Goal: Transaction & Acquisition: Purchase product/service

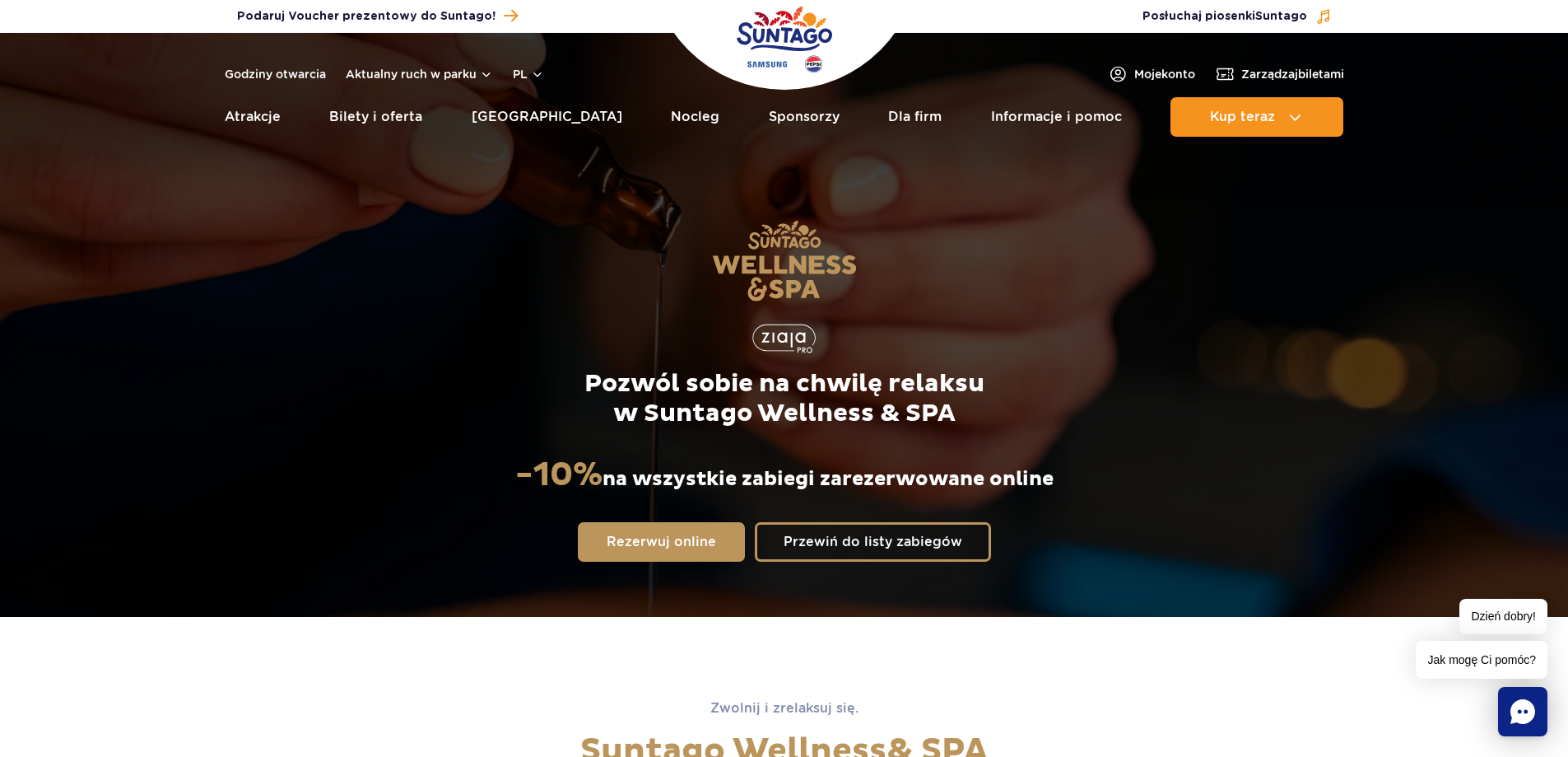
click at [796, 41] on img "Park of Poland" at bounding box center [784, 39] width 96 height 76
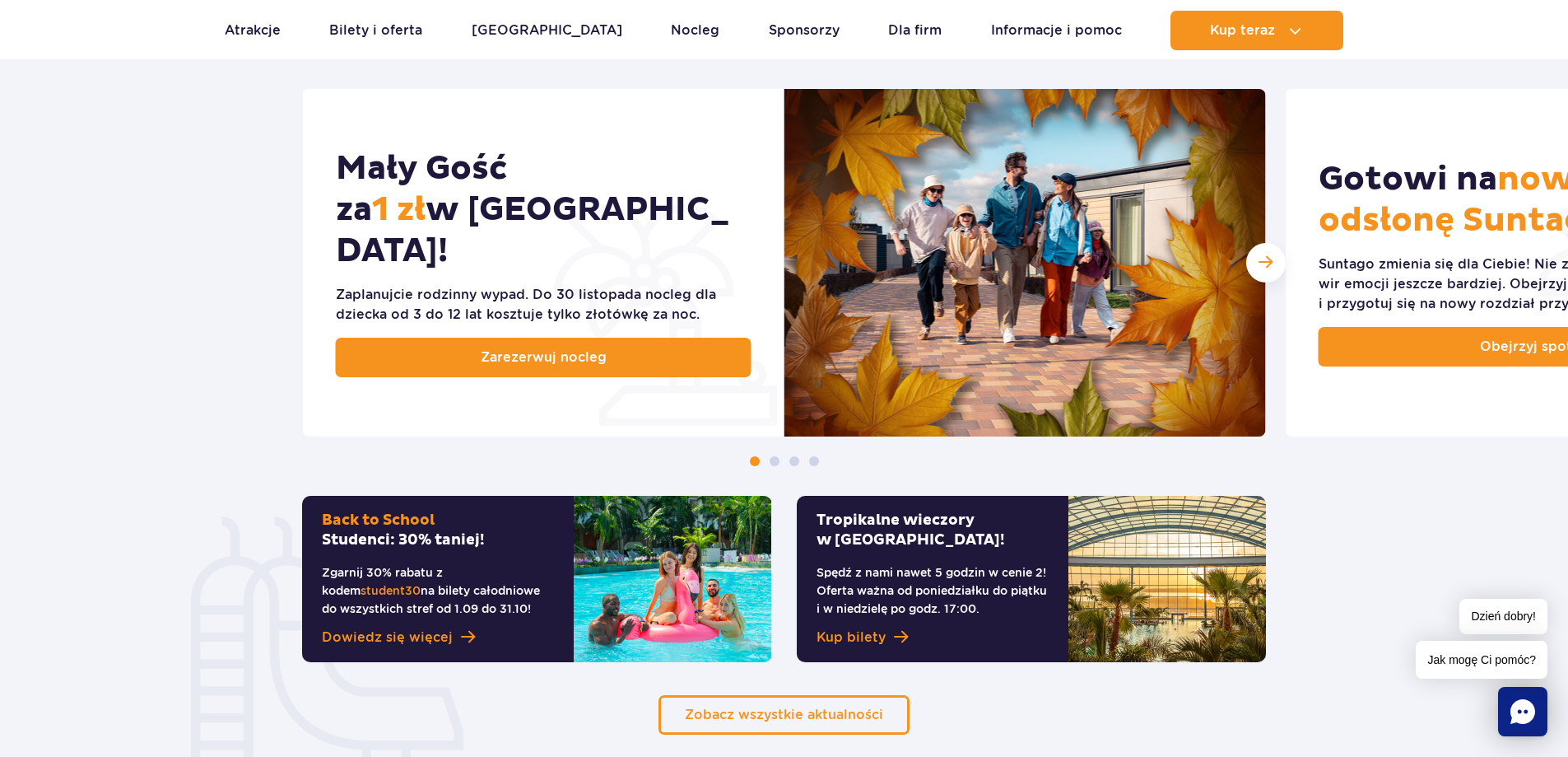
scroll to position [906, 0]
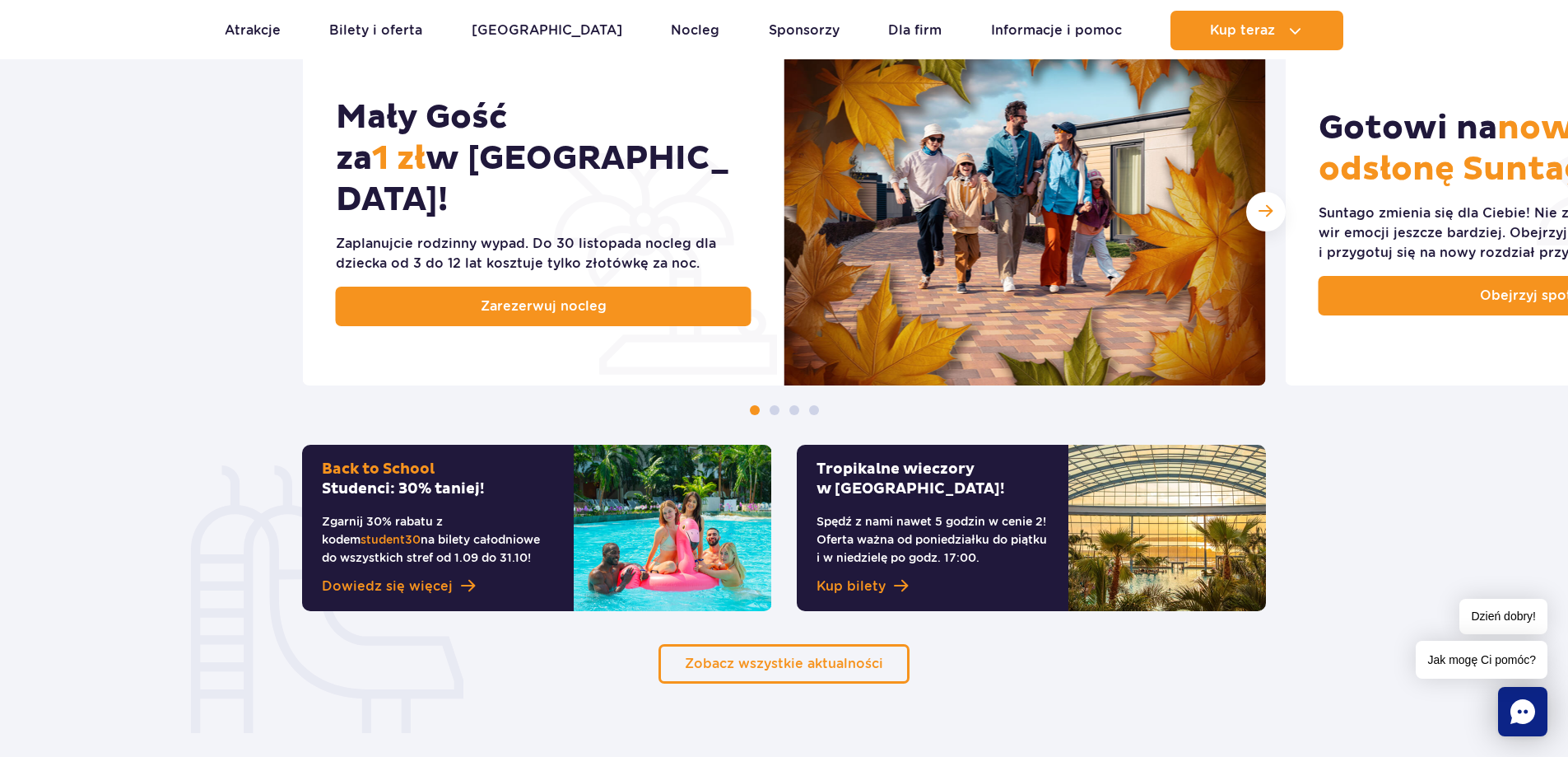
click at [773, 411] on span at bounding box center [774, 410] width 10 height 10
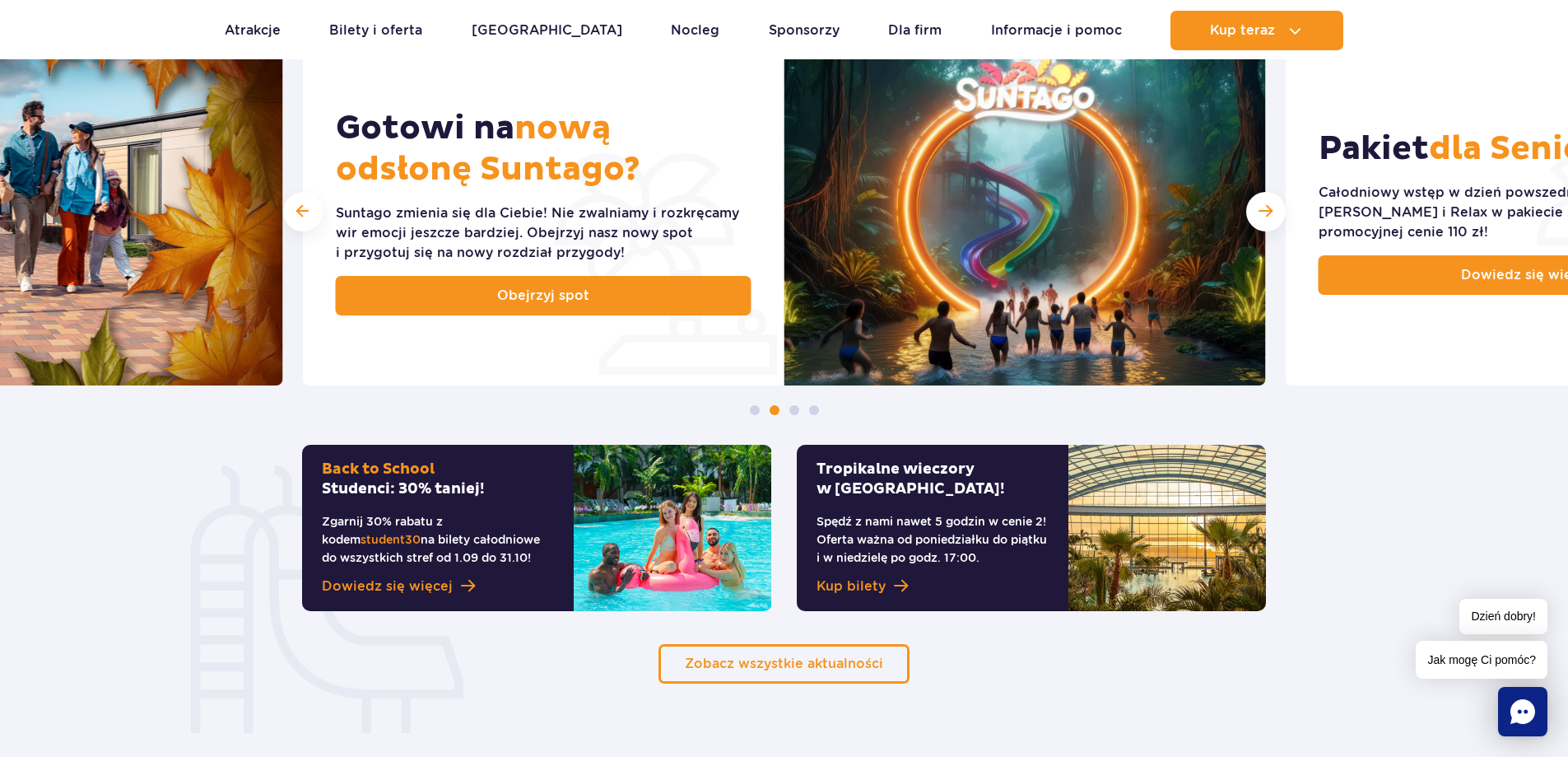
click at [798, 407] on span at bounding box center [794, 410] width 10 height 10
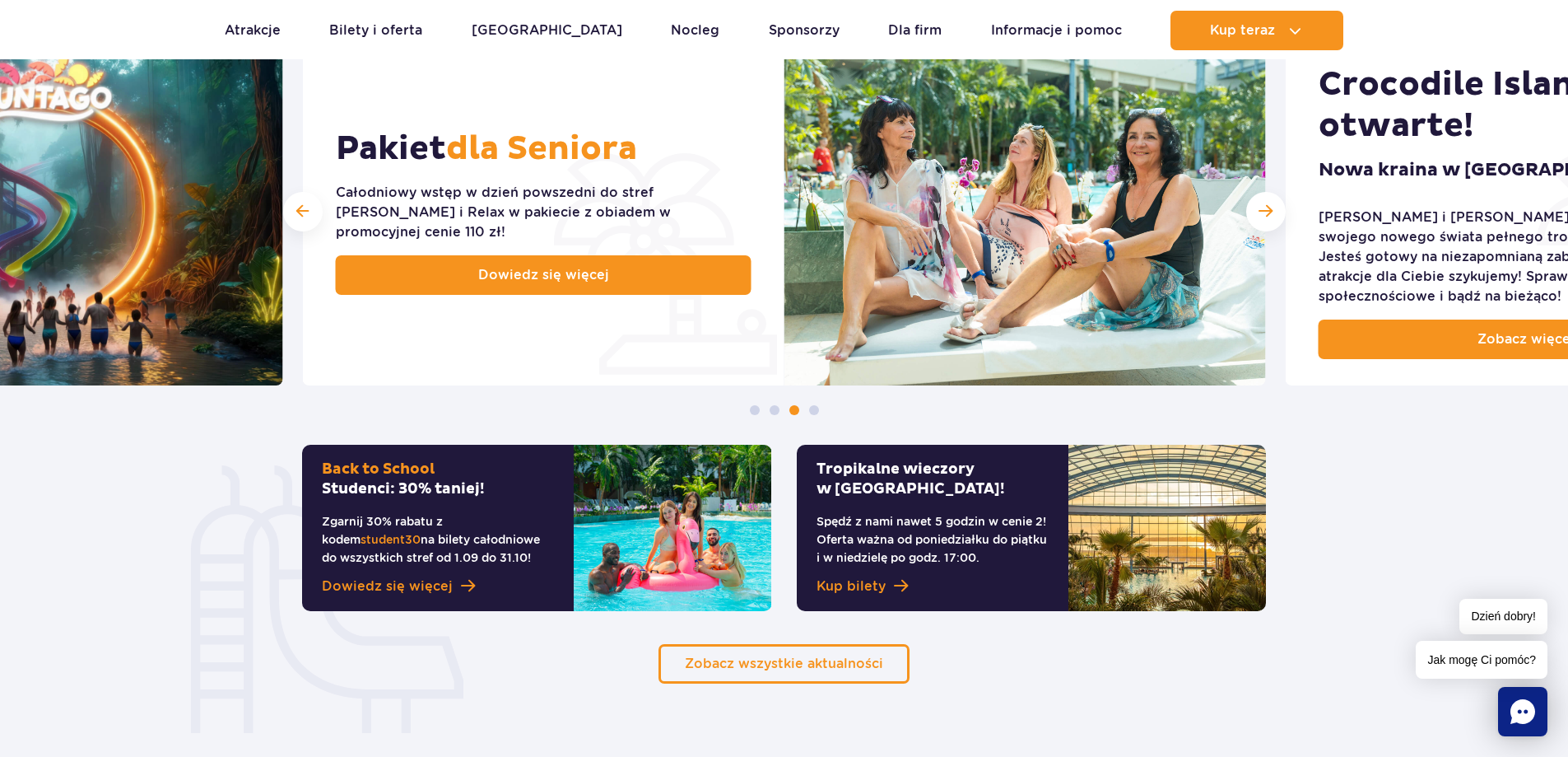
click at [811, 409] on span at bounding box center [814, 410] width 10 height 10
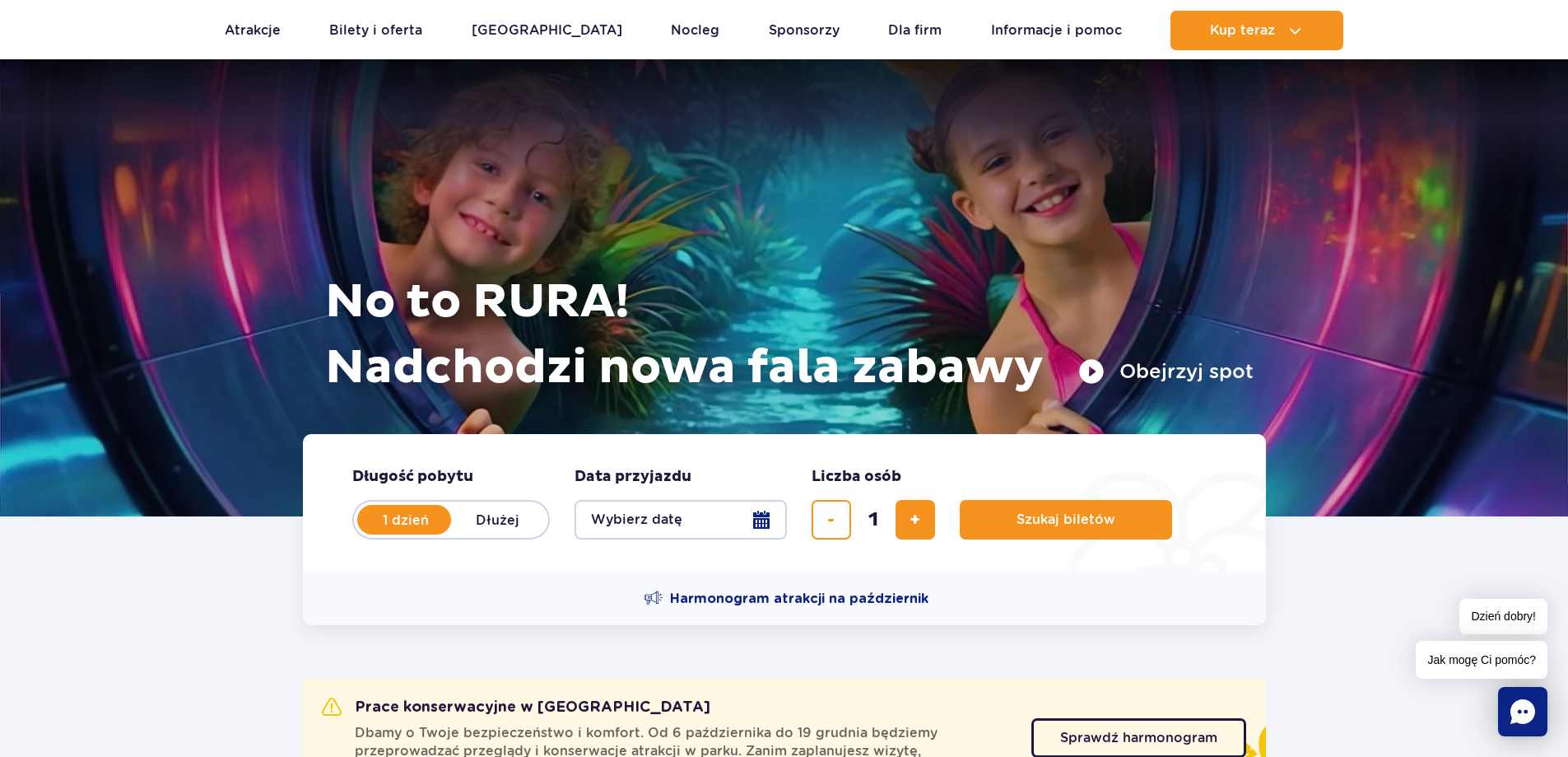
scroll to position [0, 0]
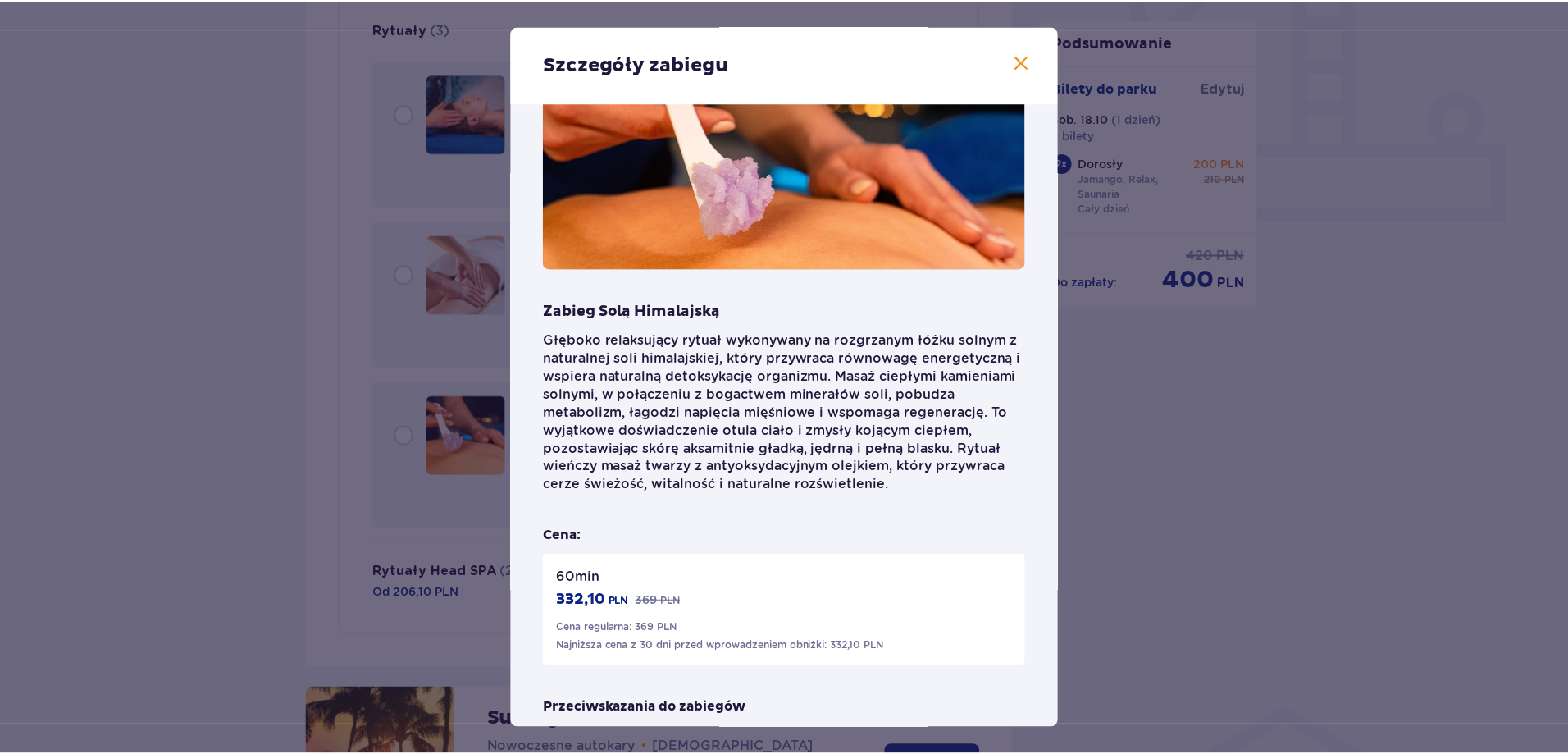
scroll to position [187, 0]
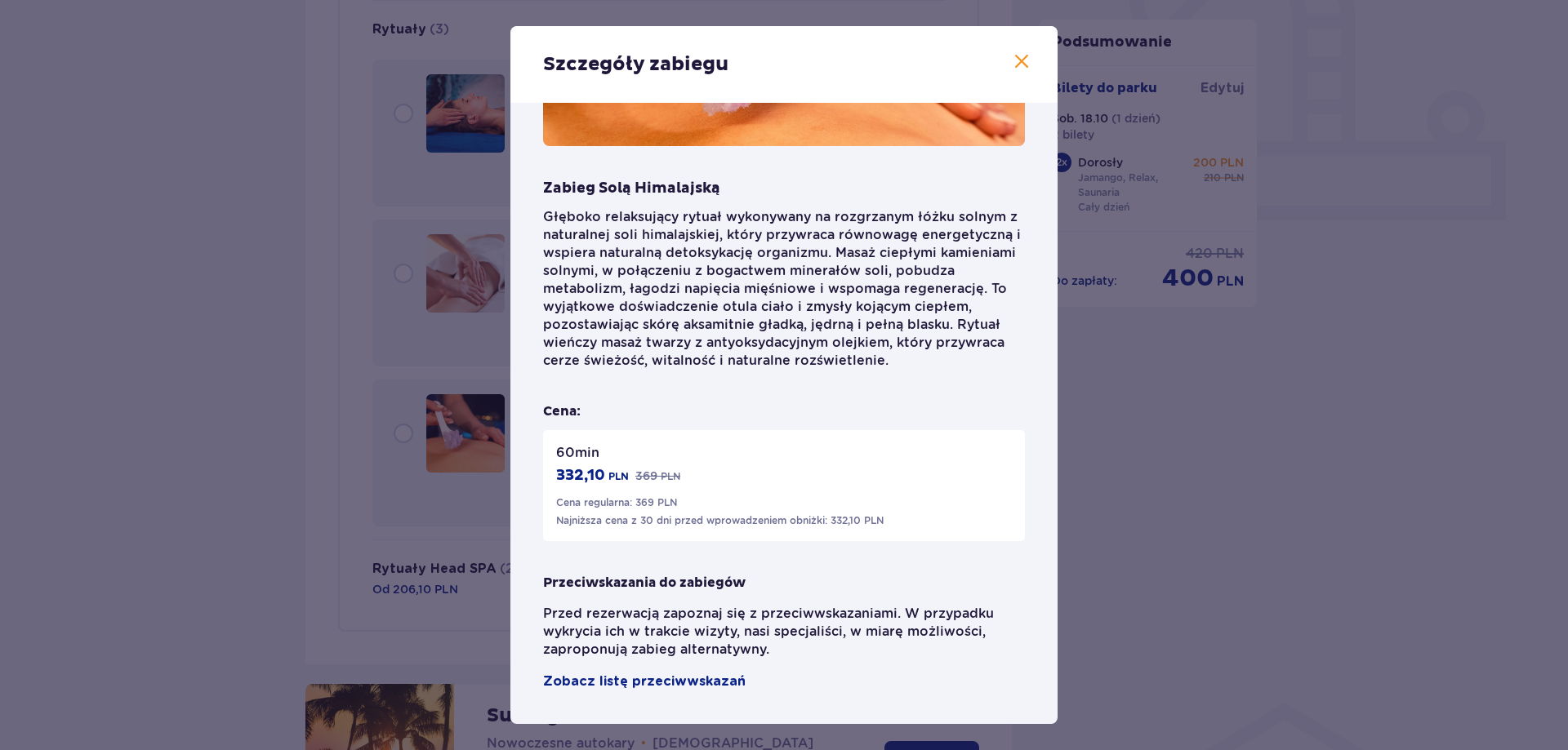
click at [1019, 55] on span at bounding box center [1021, 62] width 19 height 19
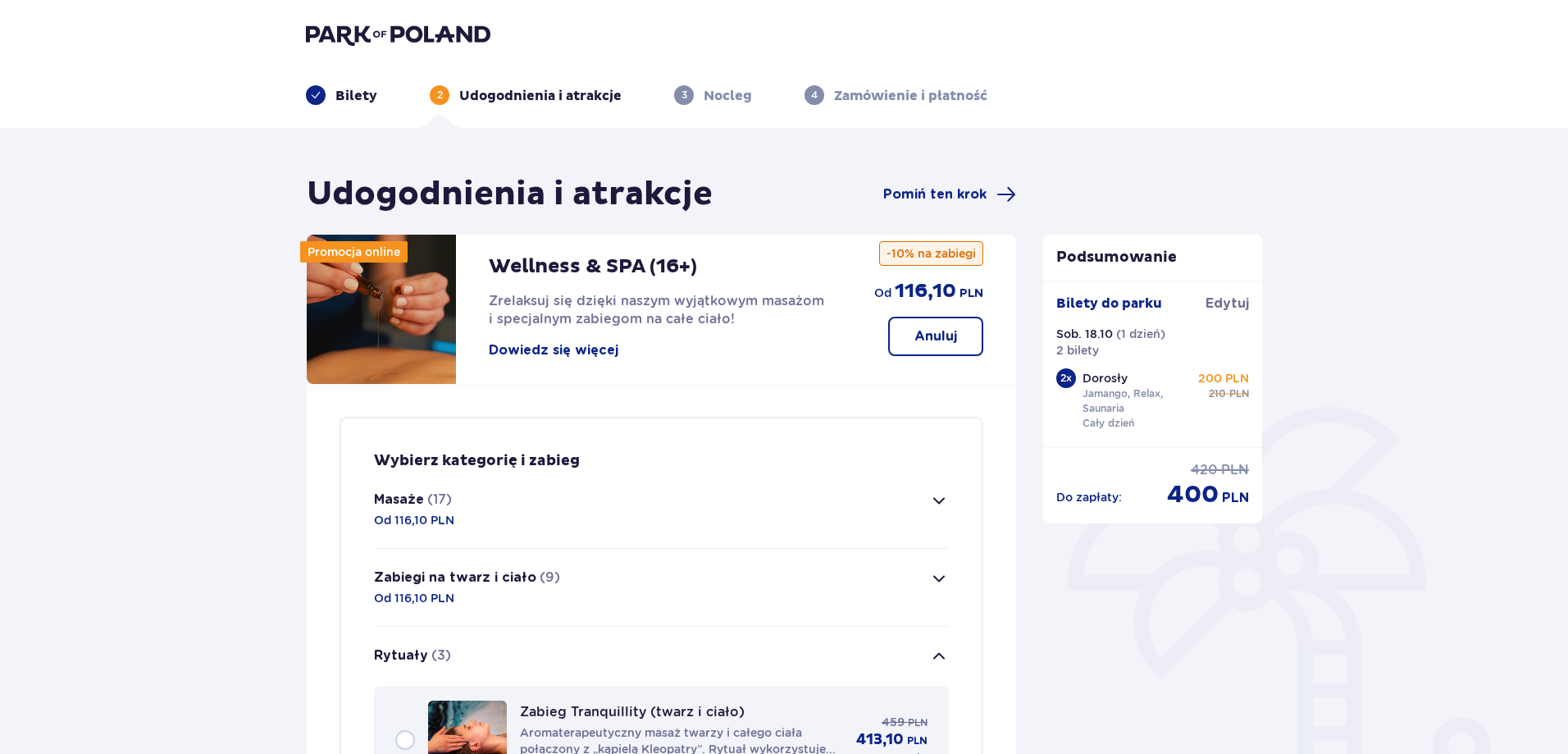
click at [942, 498] on span "button" at bounding box center [939, 500] width 19 height 20
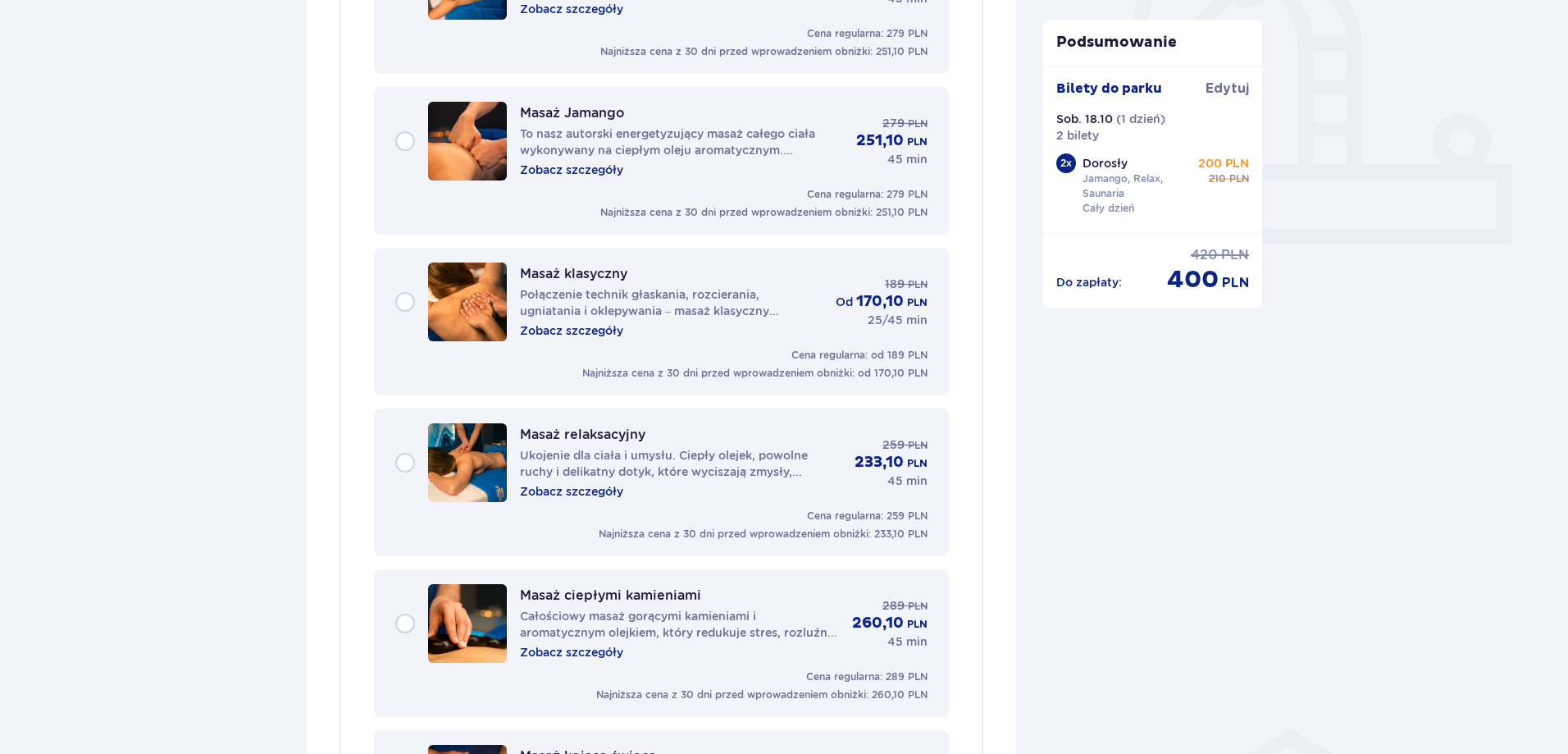
scroll to position [635, 0]
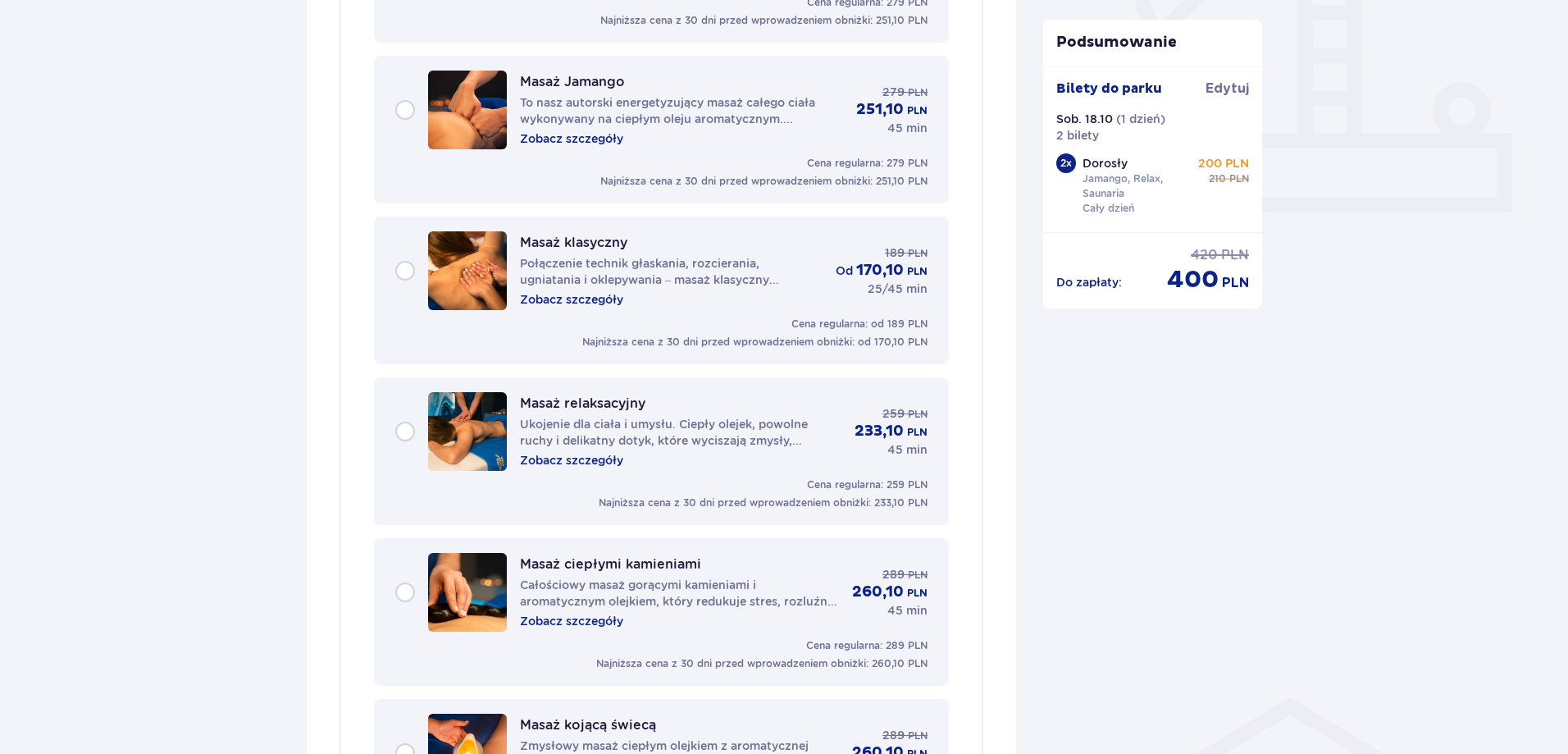
click at [402, 431] on div "Masaż relaksacyjny Ukojenie dla ciała i umysłu. Ciepły olejek, powolne ruchy i …" at bounding box center [661, 431] width 532 height 79
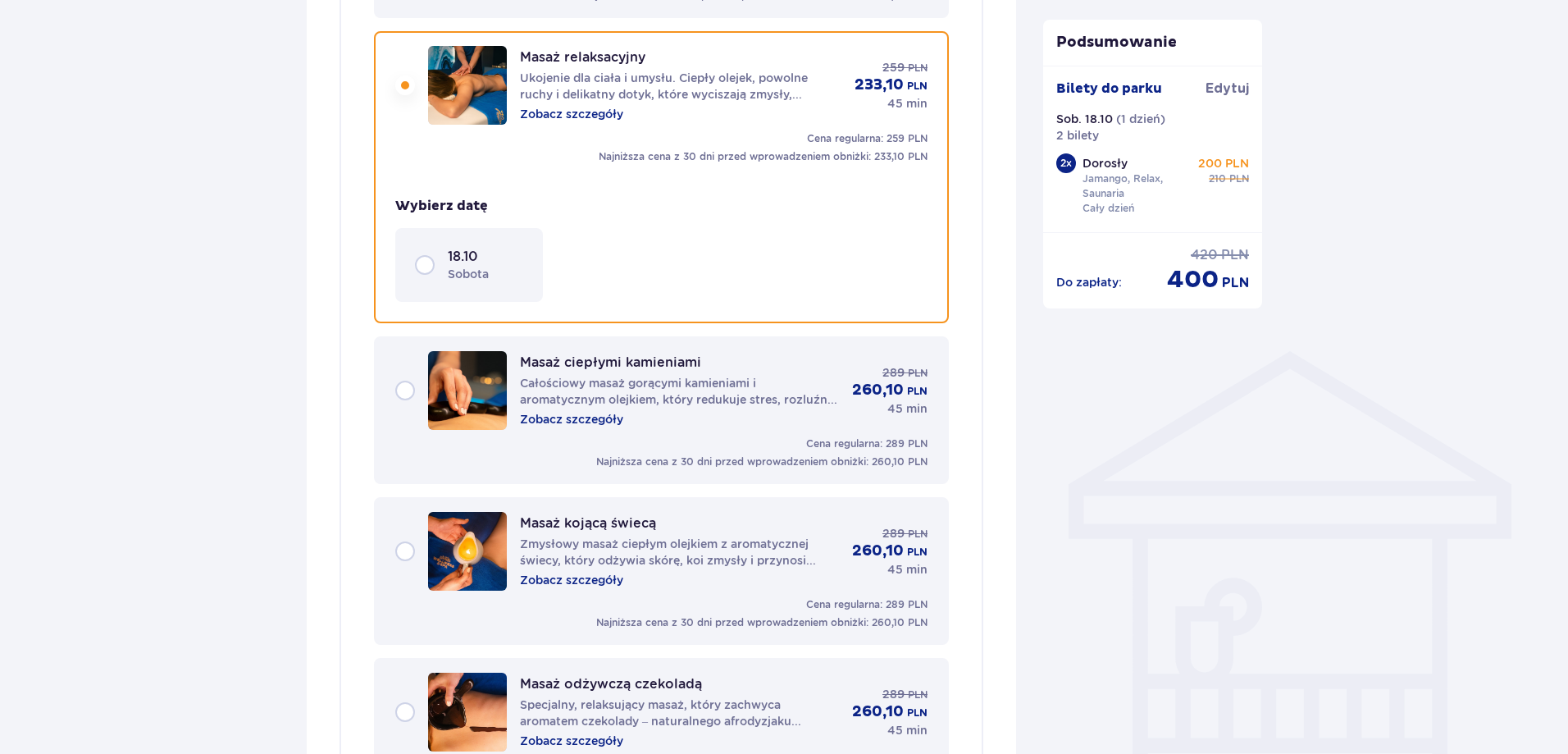
scroll to position [993, 0]
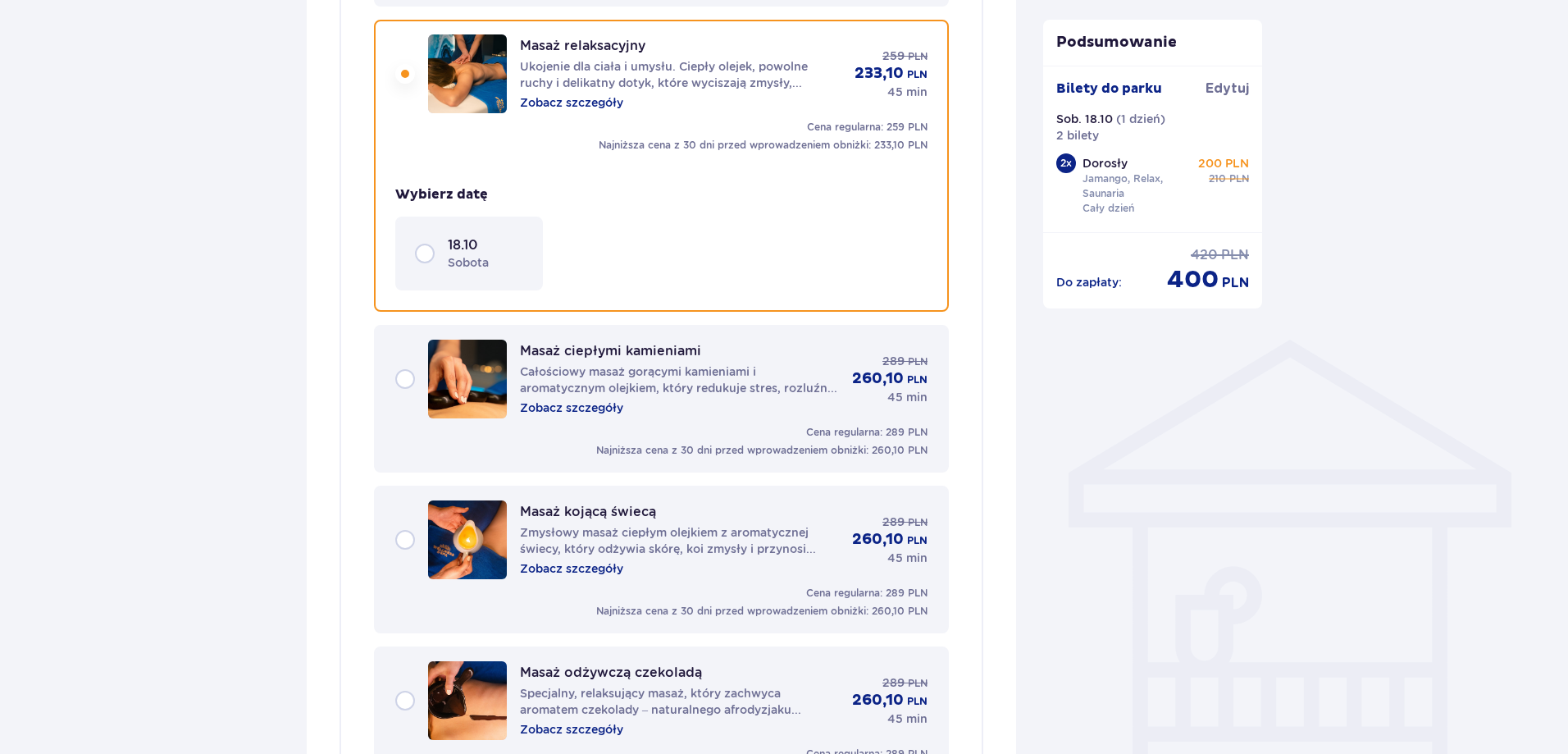
click at [422, 256] on div "18.10 sobota" at bounding box center [469, 253] width 109 height 34
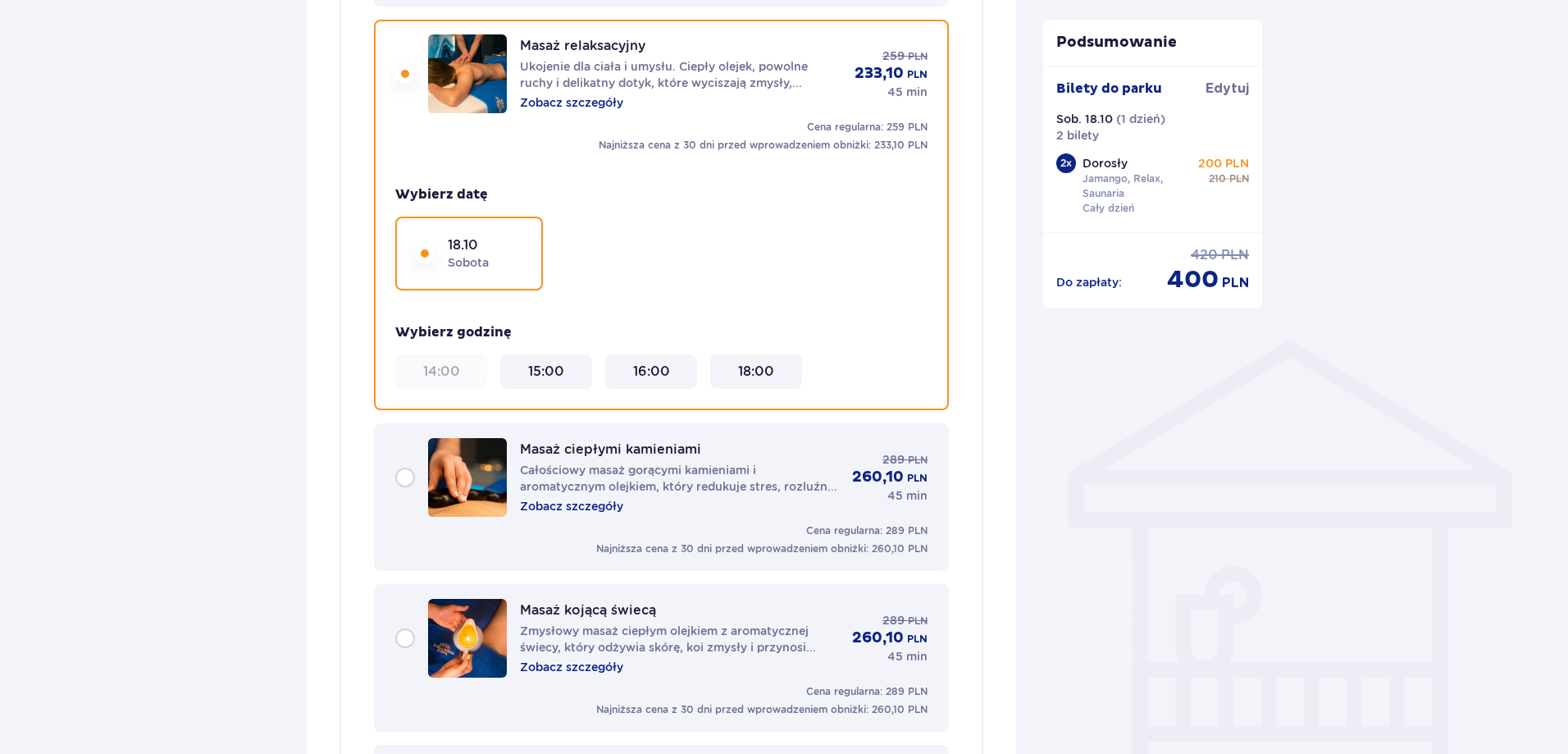
click at [551, 370] on 15\ "15:00" at bounding box center [546, 371] width 36 height 18
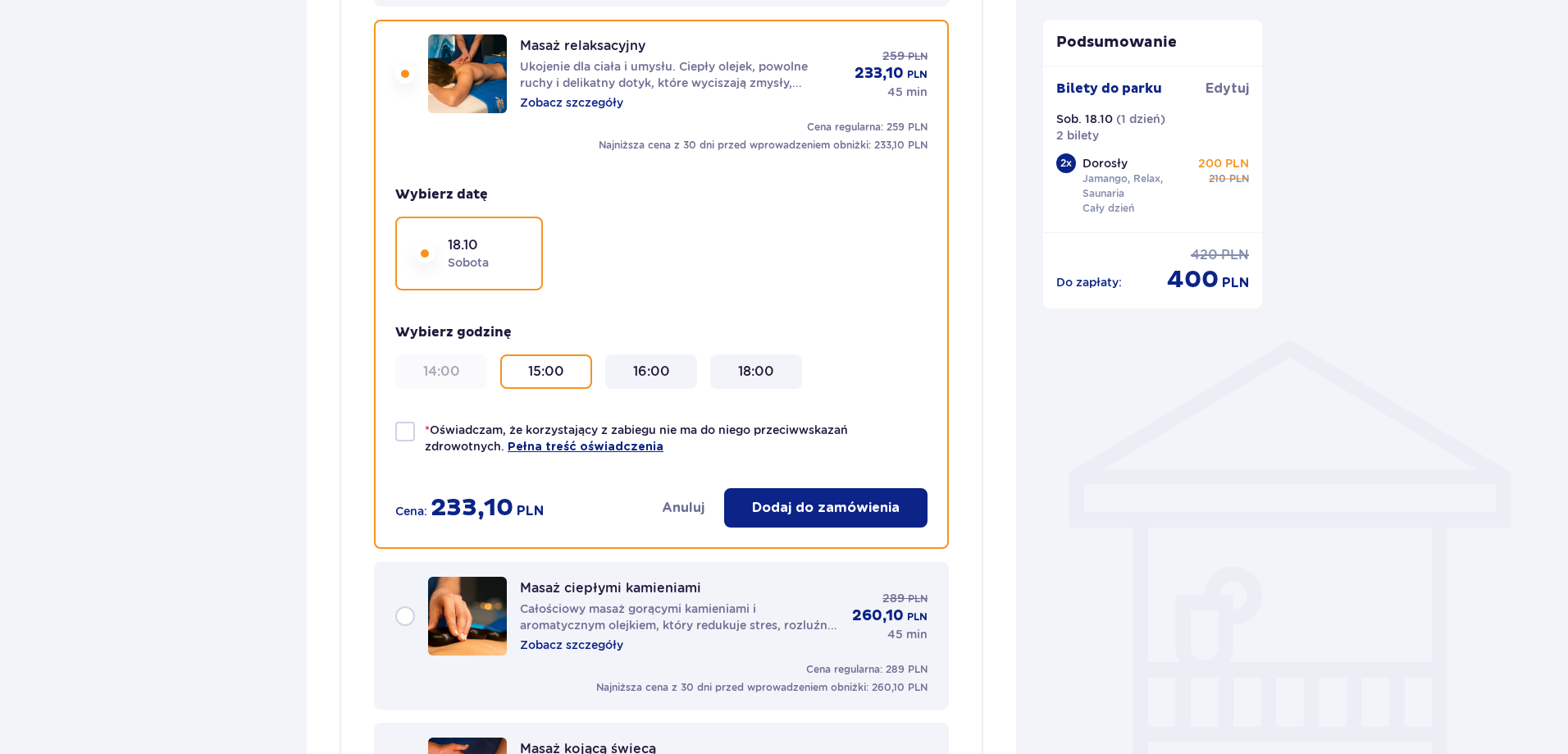
click at [412, 433] on div at bounding box center [405, 431] width 19 height 20
checkbox input "true"
click at [785, 505] on p "Dodaj do zamówienia" at bounding box center [825, 507] width 148 height 18
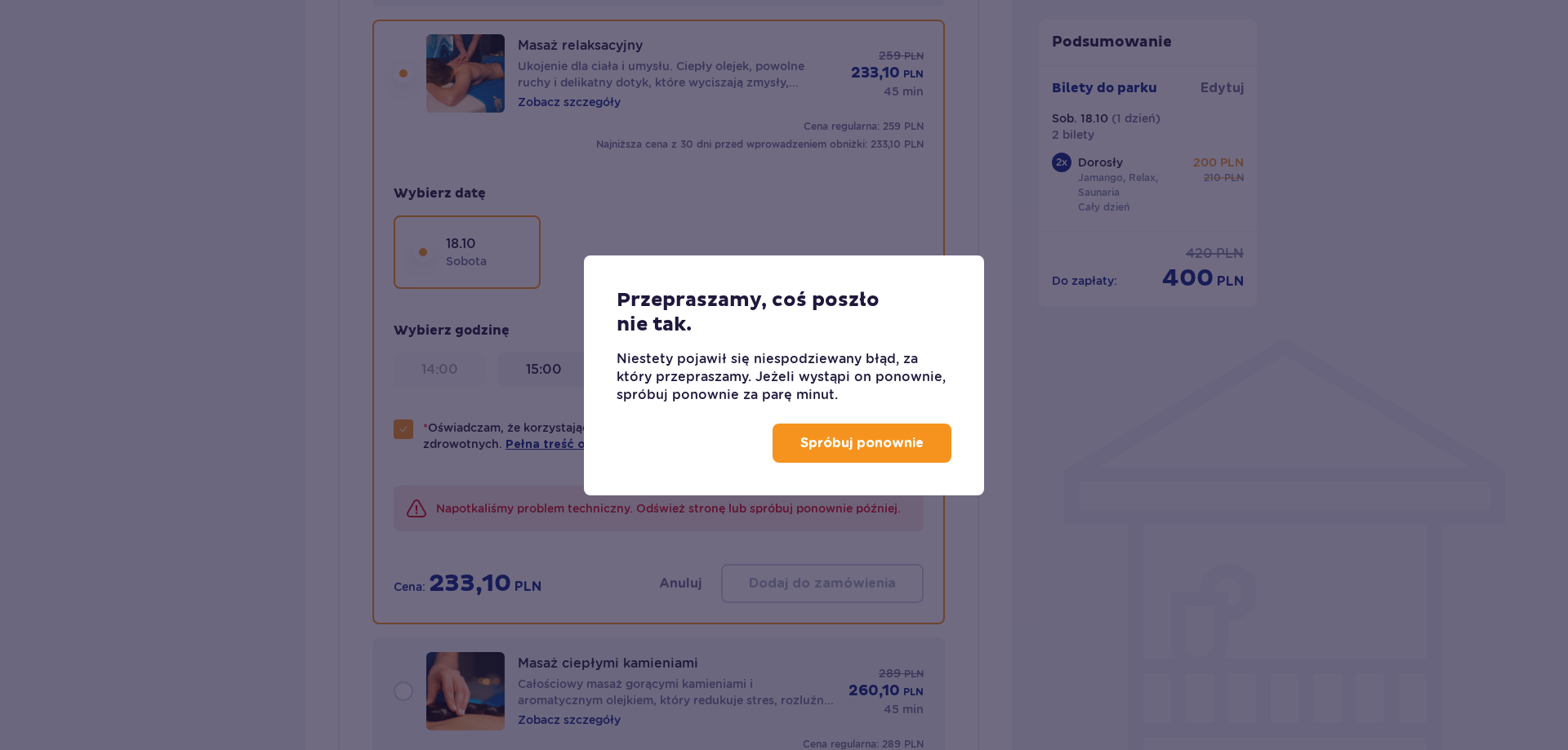
click at [816, 441] on p "Spróbuj ponownie" at bounding box center [861, 442] width 123 height 18
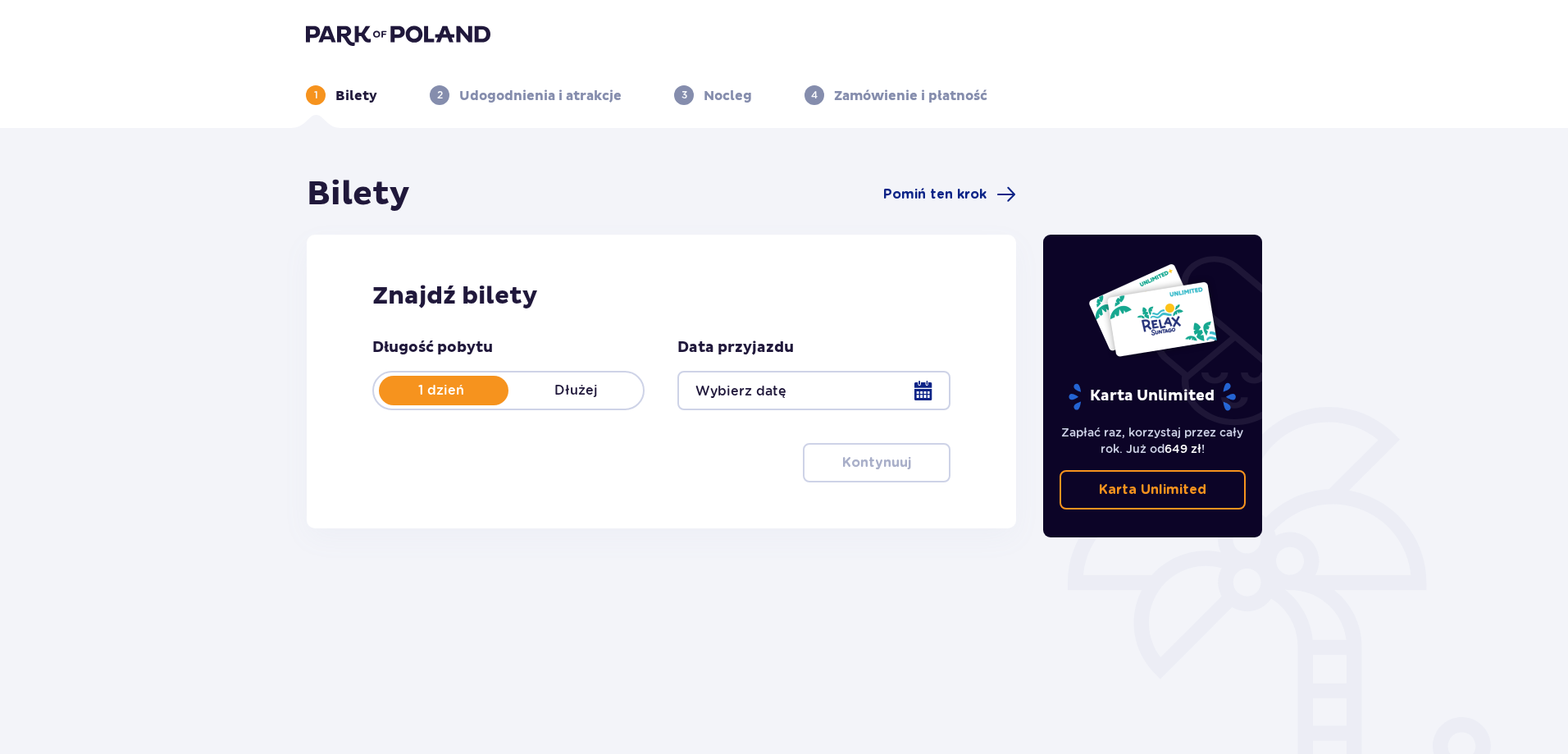
click at [827, 394] on div at bounding box center [813, 390] width 272 height 39
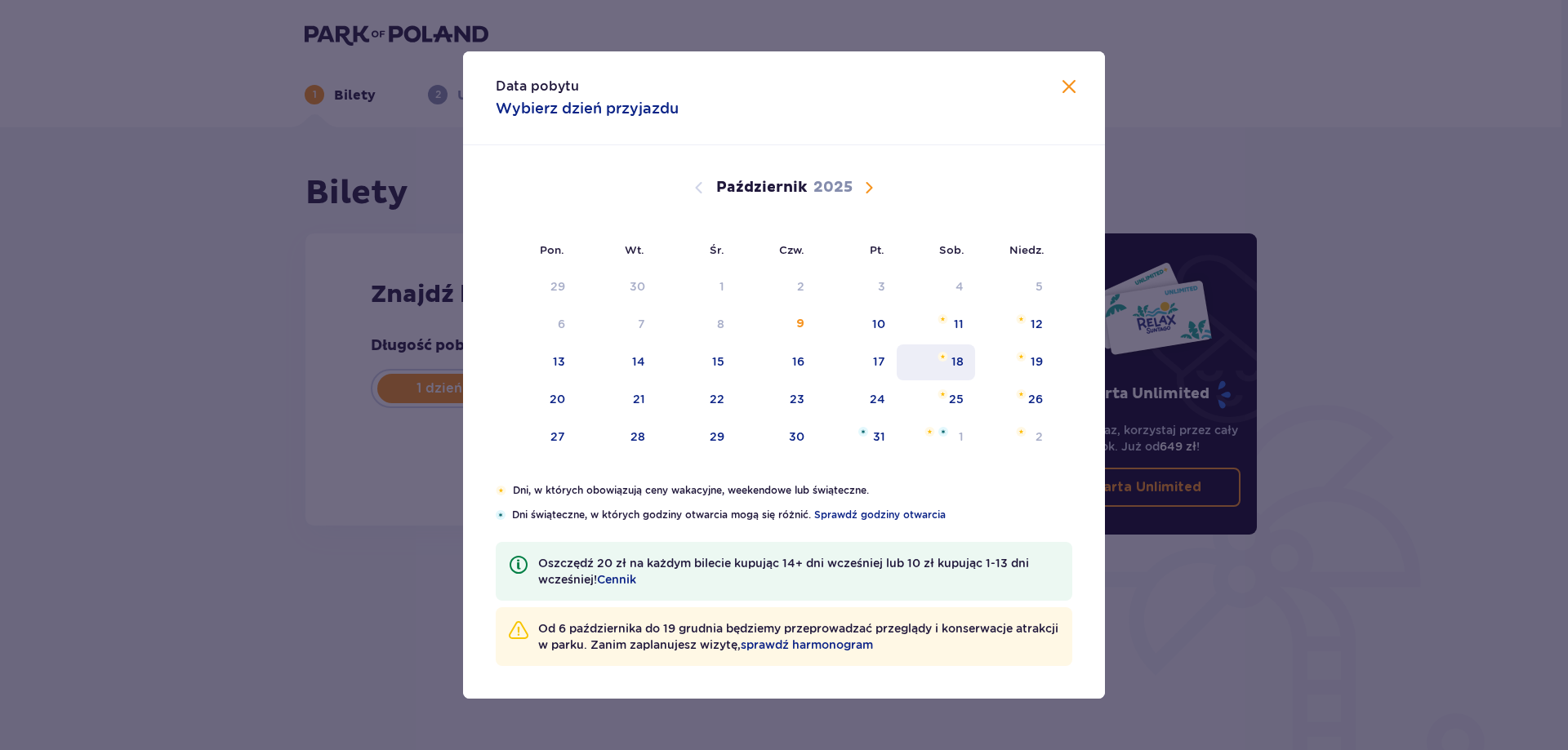
click at [956, 363] on div "18" at bounding box center [956, 362] width 12 height 17
type input "18.10.25"
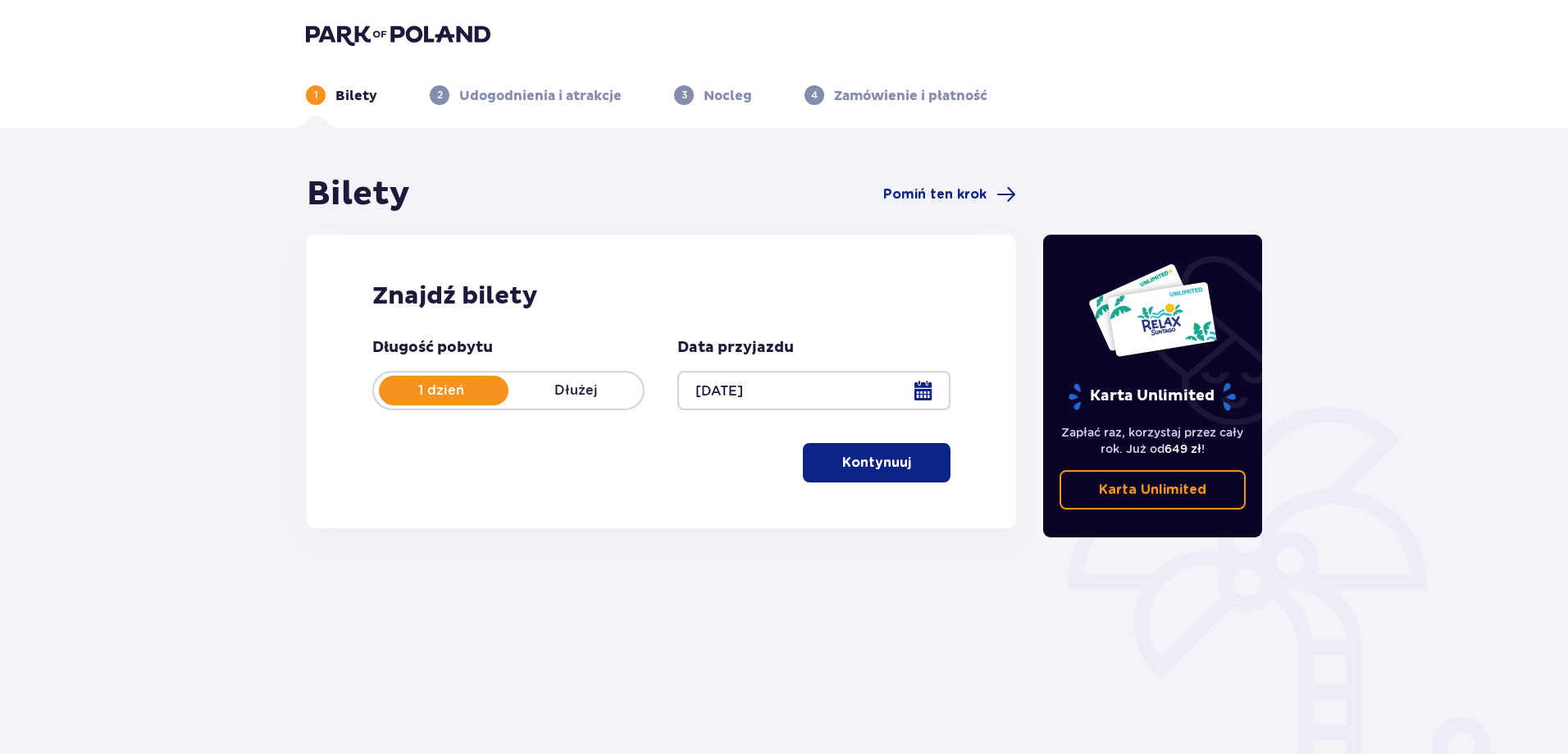
click at [893, 460] on p "Kontynuuj" at bounding box center [876, 462] width 69 height 18
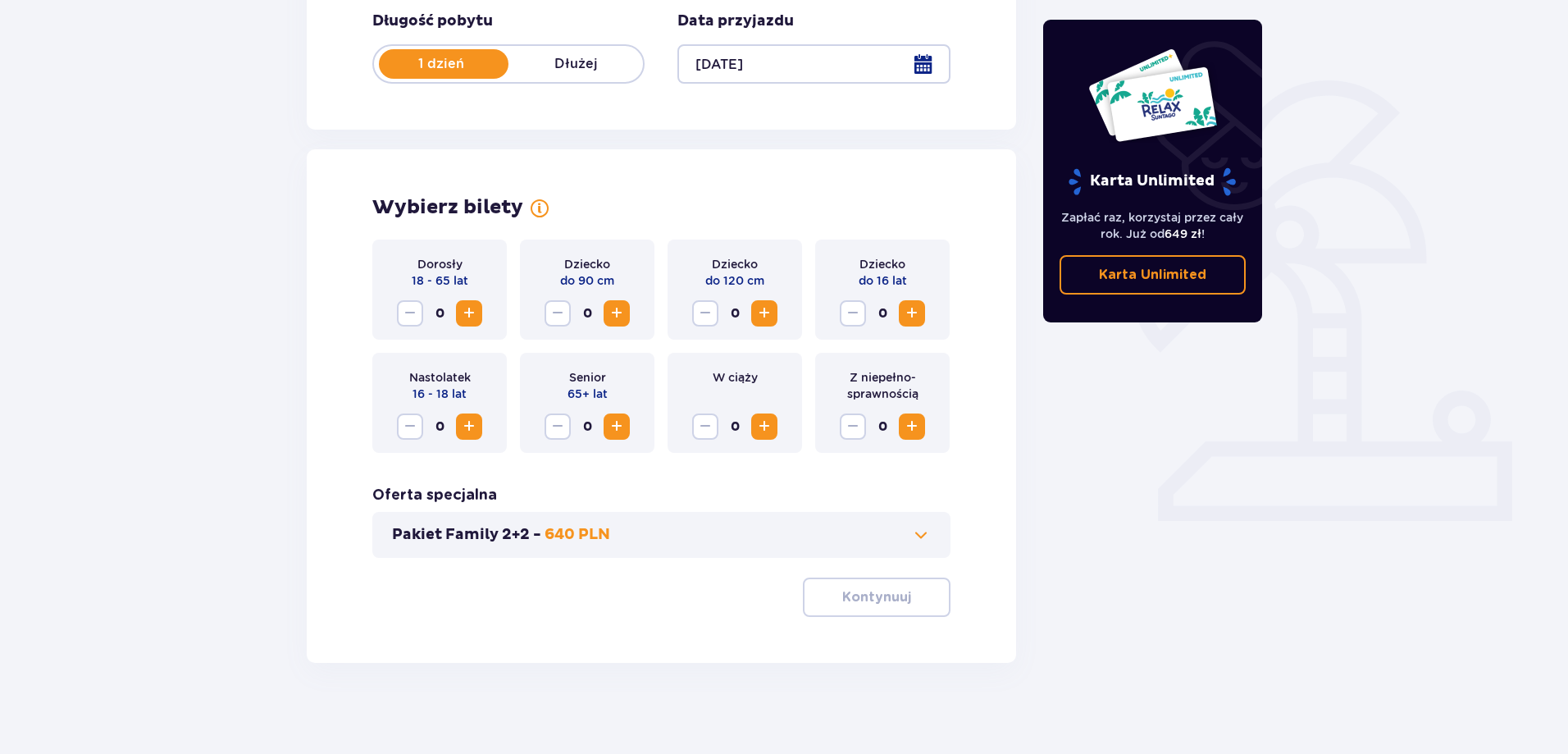
scroll to position [334, 0]
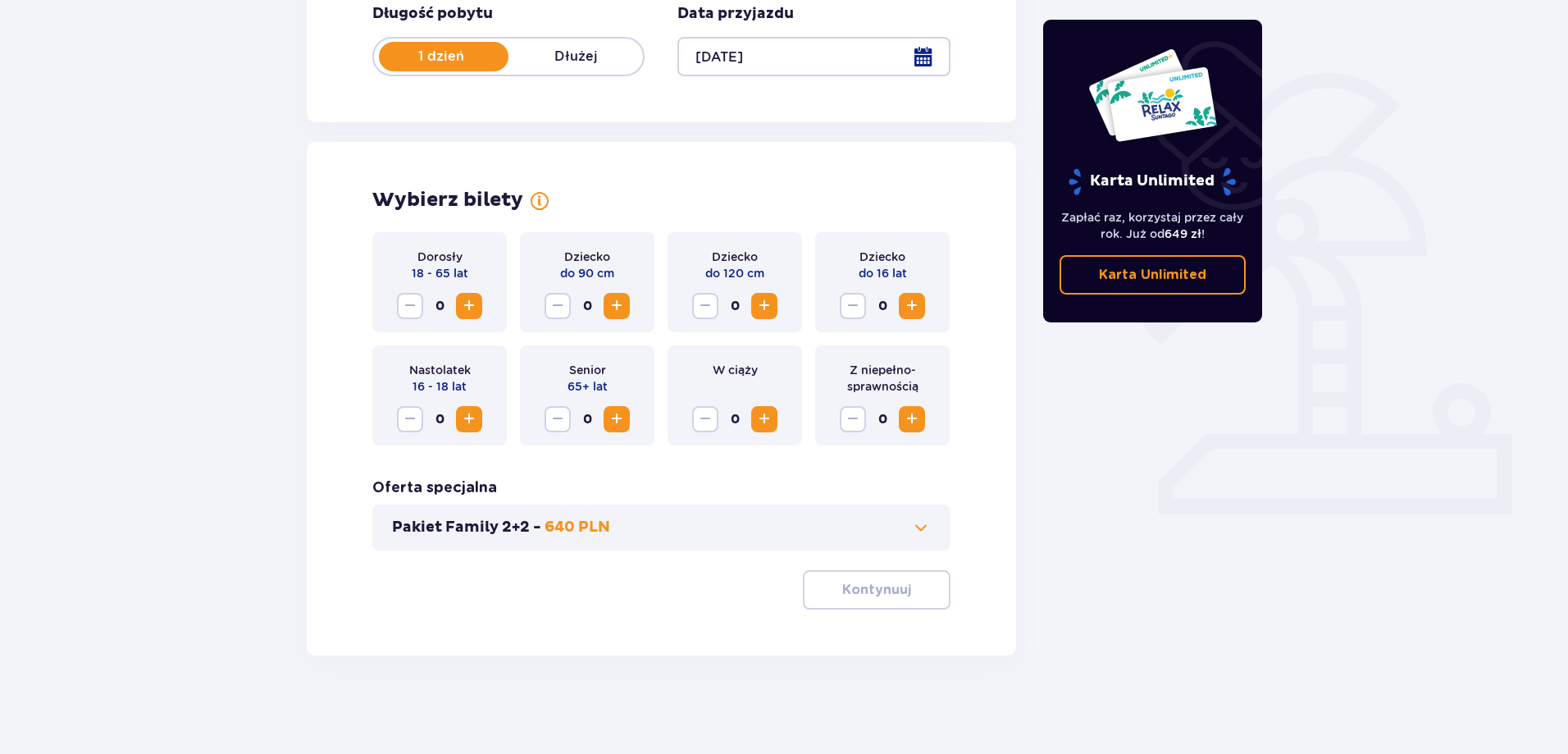
click at [473, 309] on span "Zwiększ" at bounding box center [469, 306] width 19 height 20
click at [473, 308] on span "Zwiększ" at bounding box center [469, 306] width 19 height 20
click at [890, 588] on p "Kontynuuj" at bounding box center [876, 590] width 69 height 18
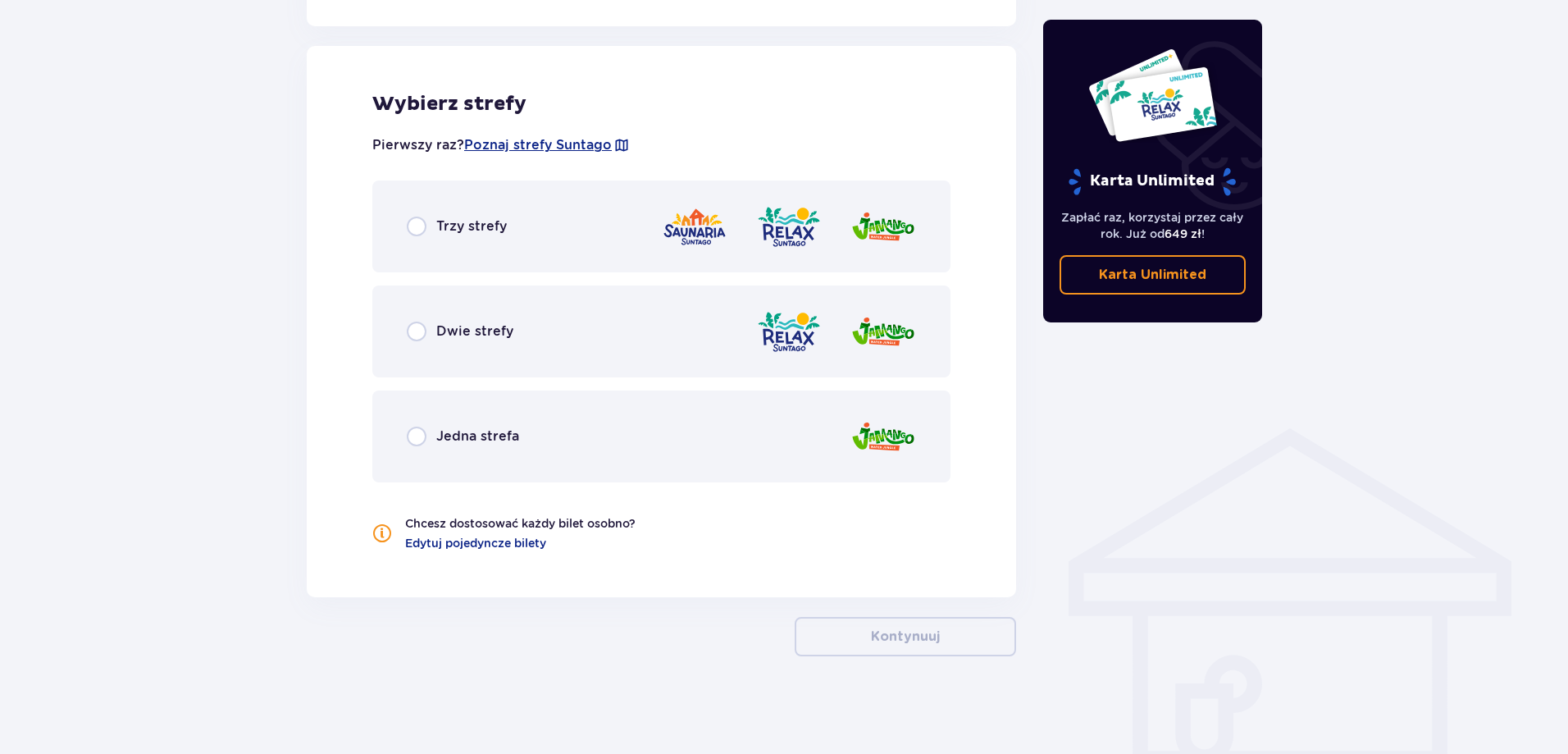
scroll to position [905, 0]
click at [418, 228] on input "radio" at bounding box center [416, 225] width 19 height 20
radio input "true"
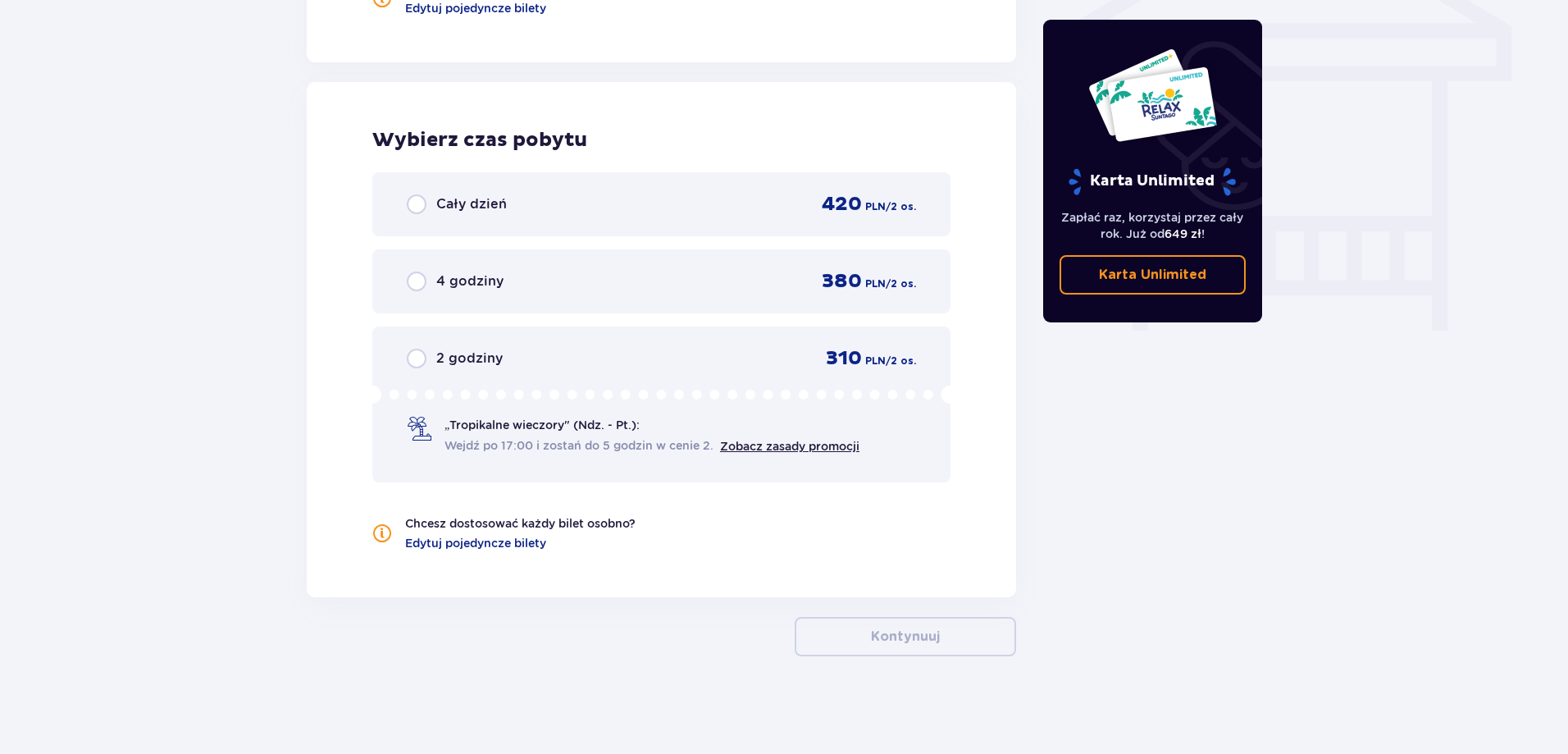
scroll to position [1440, 0]
click at [409, 202] on input "radio" at bounding box center [416, 203] width 19 height 20
radio input "true"
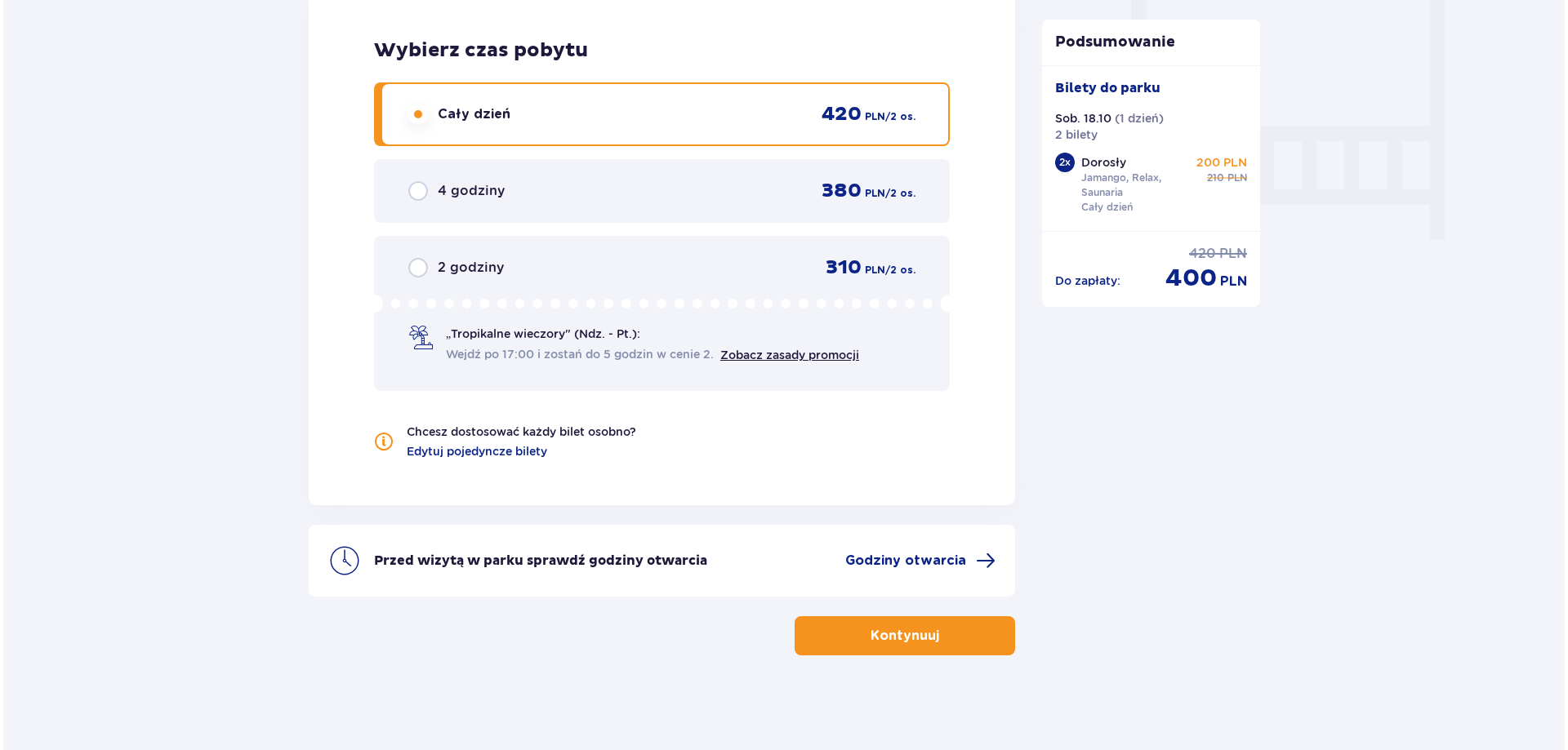
scroll to position [1524, 0]
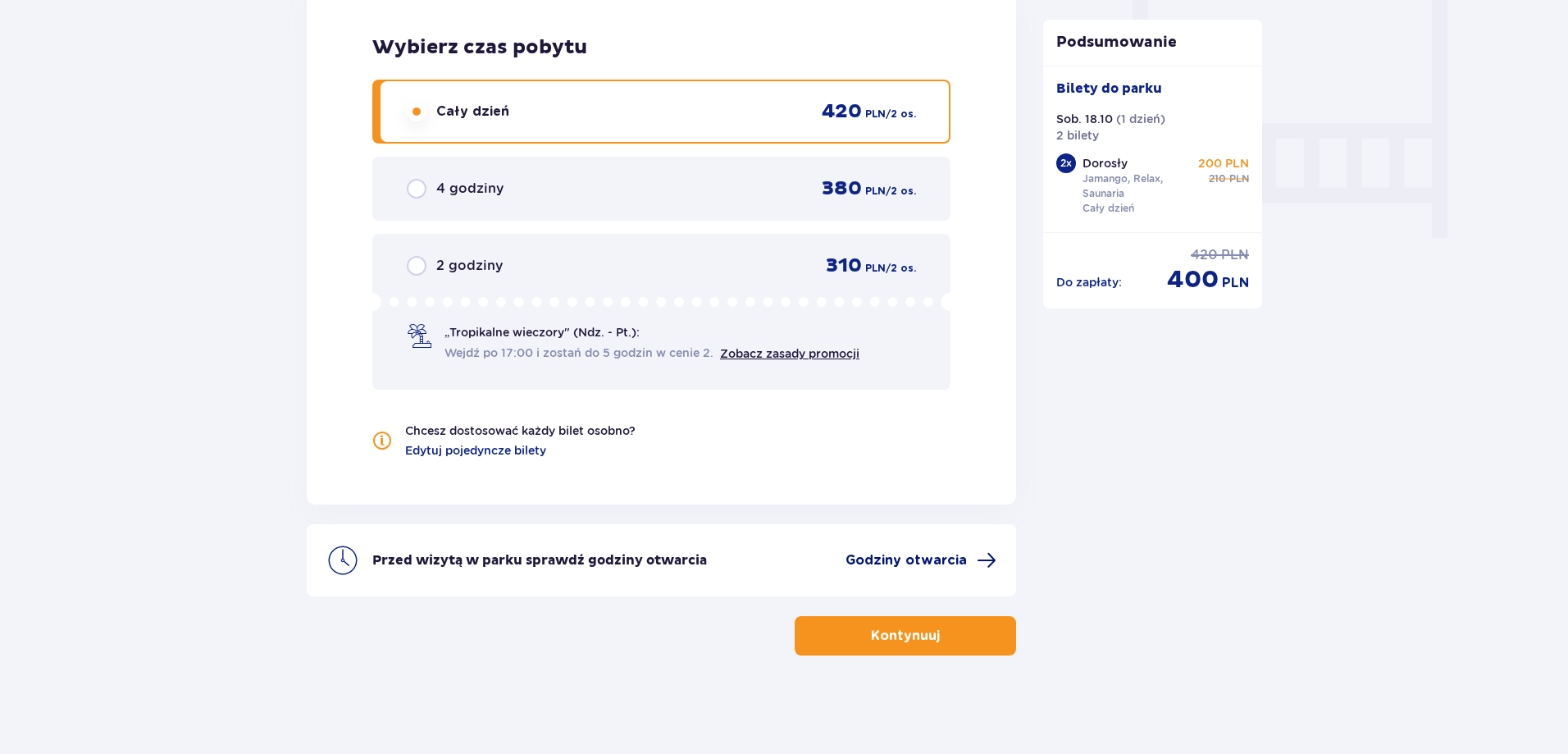
click at [877, 563] on span "Godziny otwarcia" at bounding box center [906, 560] width 122 height 18
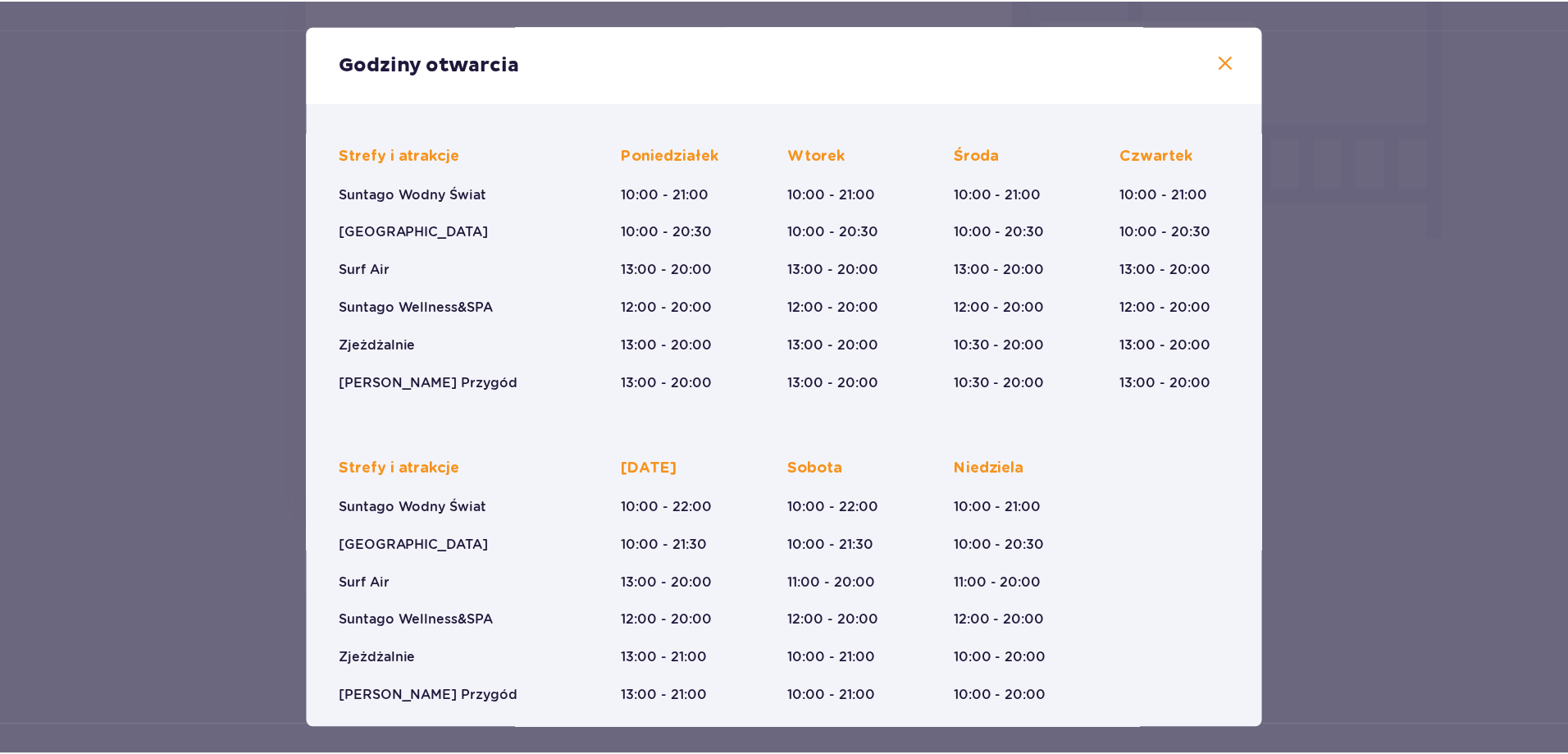
scroll to position [114, 0]
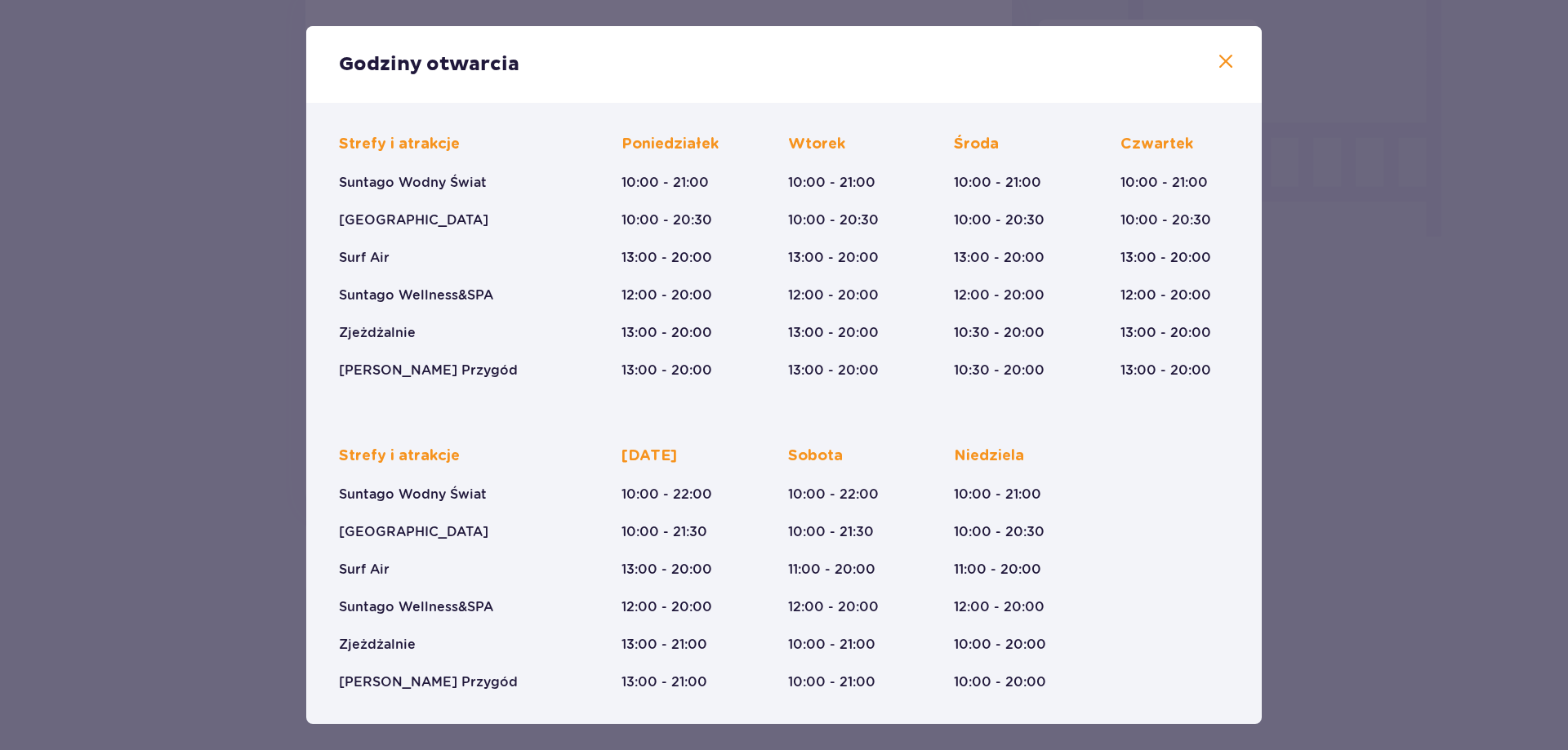
click at [1222, 53] on span at bounding box center [1225, 62] width 19 height 19
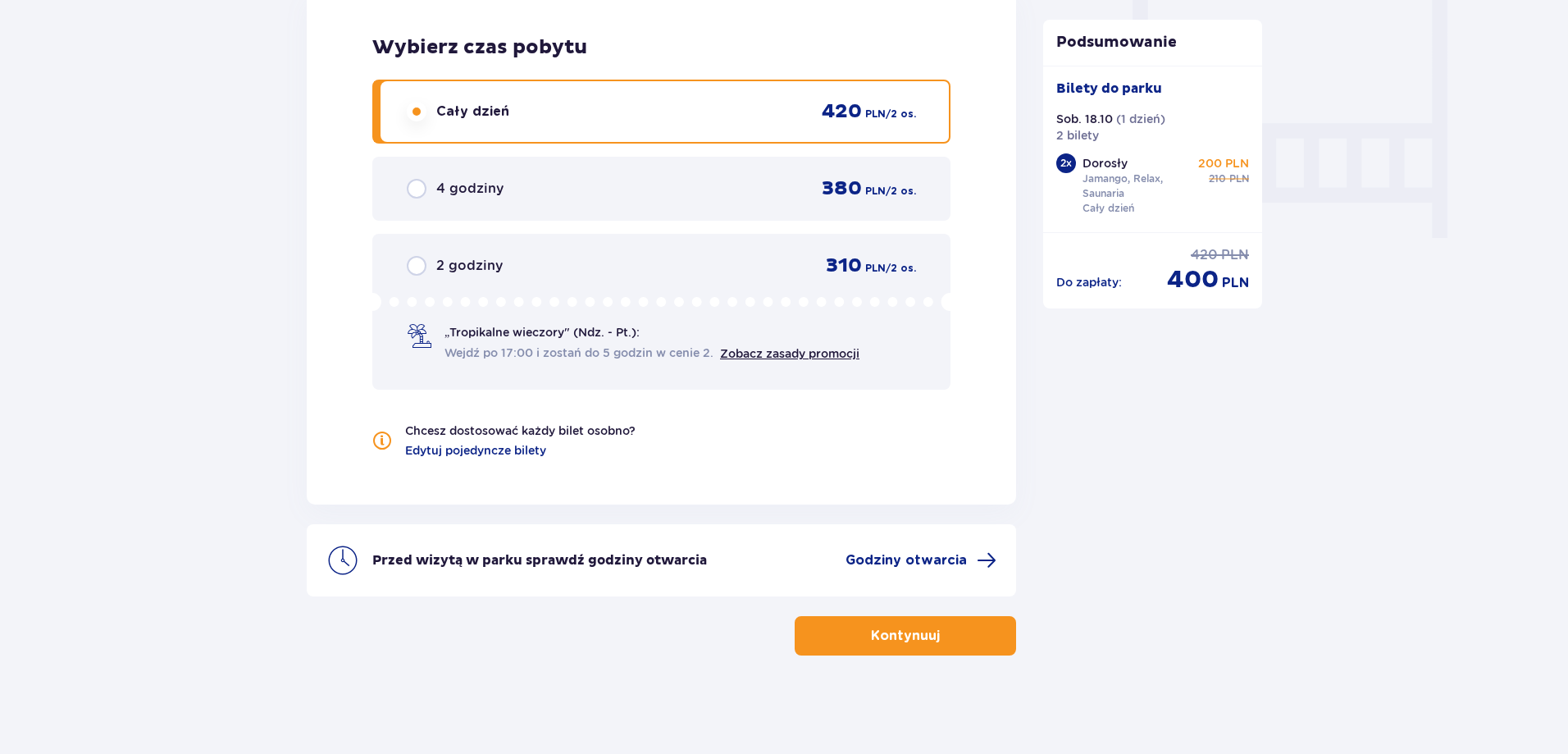
click at [899, 636] on p "Kontynuuj" at bounding box center [905, 635] width 69 height 18
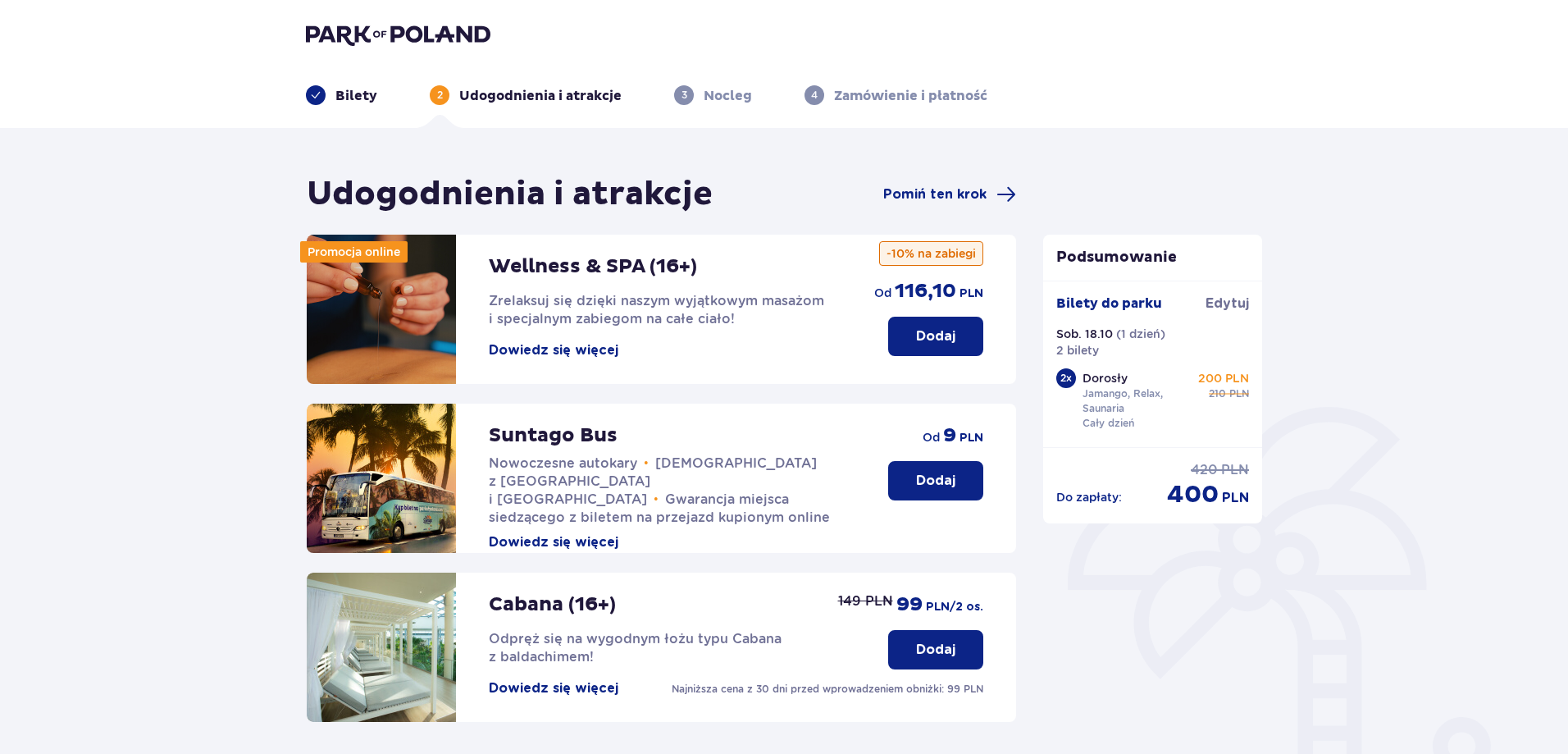
click at [924, 336] on p "Dodaj" at bounding box center [936, 336] width 39 height 18
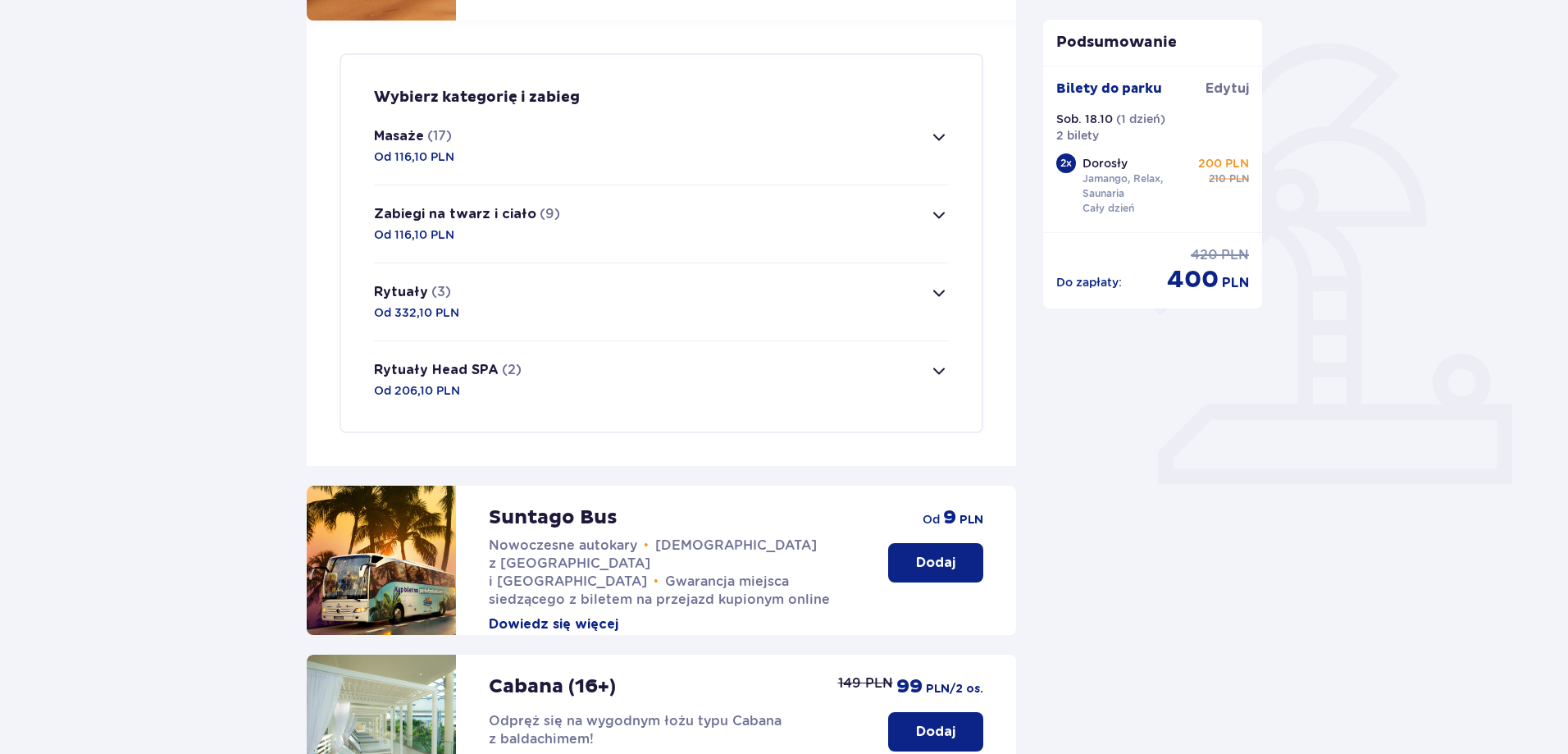
scroll to position [397, 0]
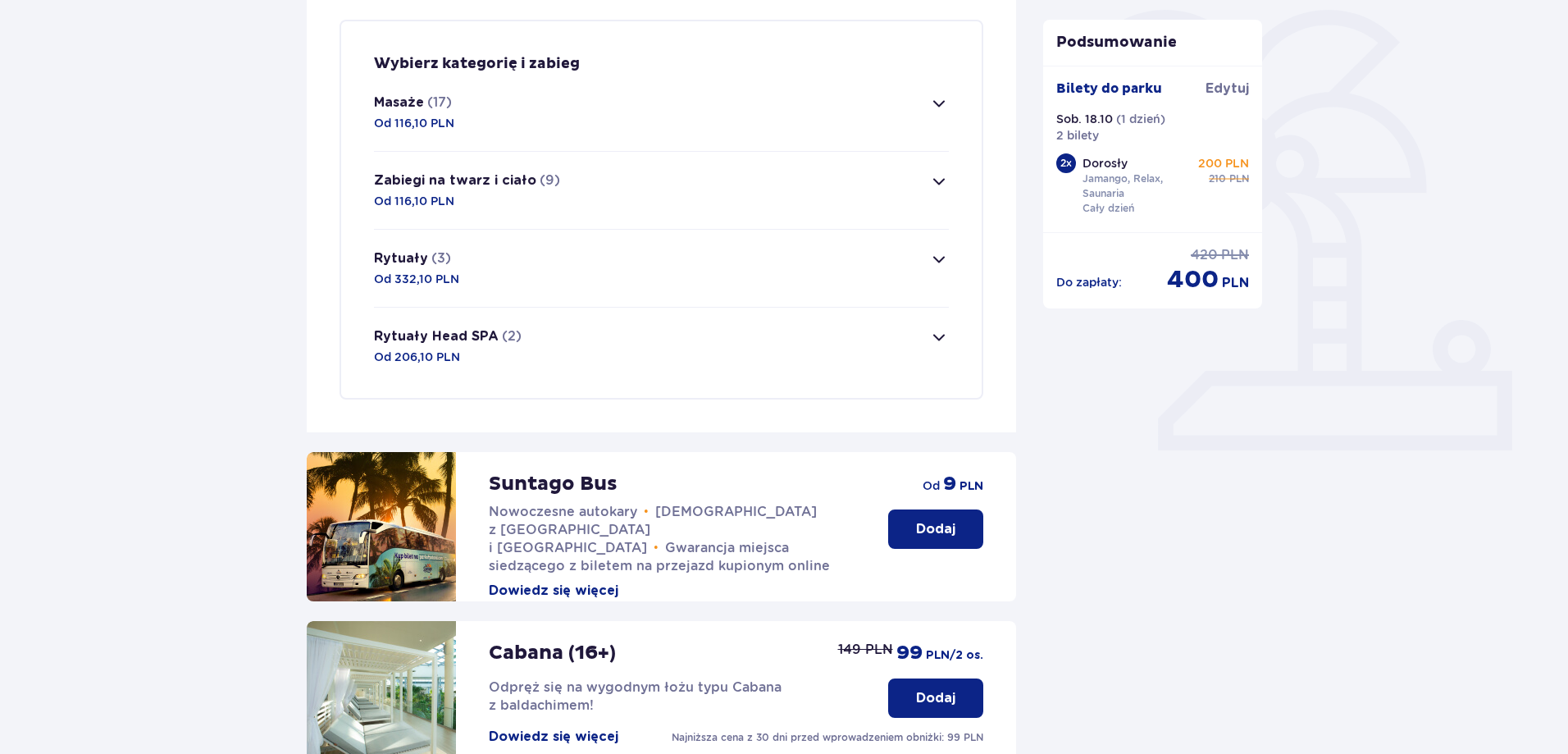
click at [934, 96] on span "button" at bounding box center [939, 103] width 19 height 20
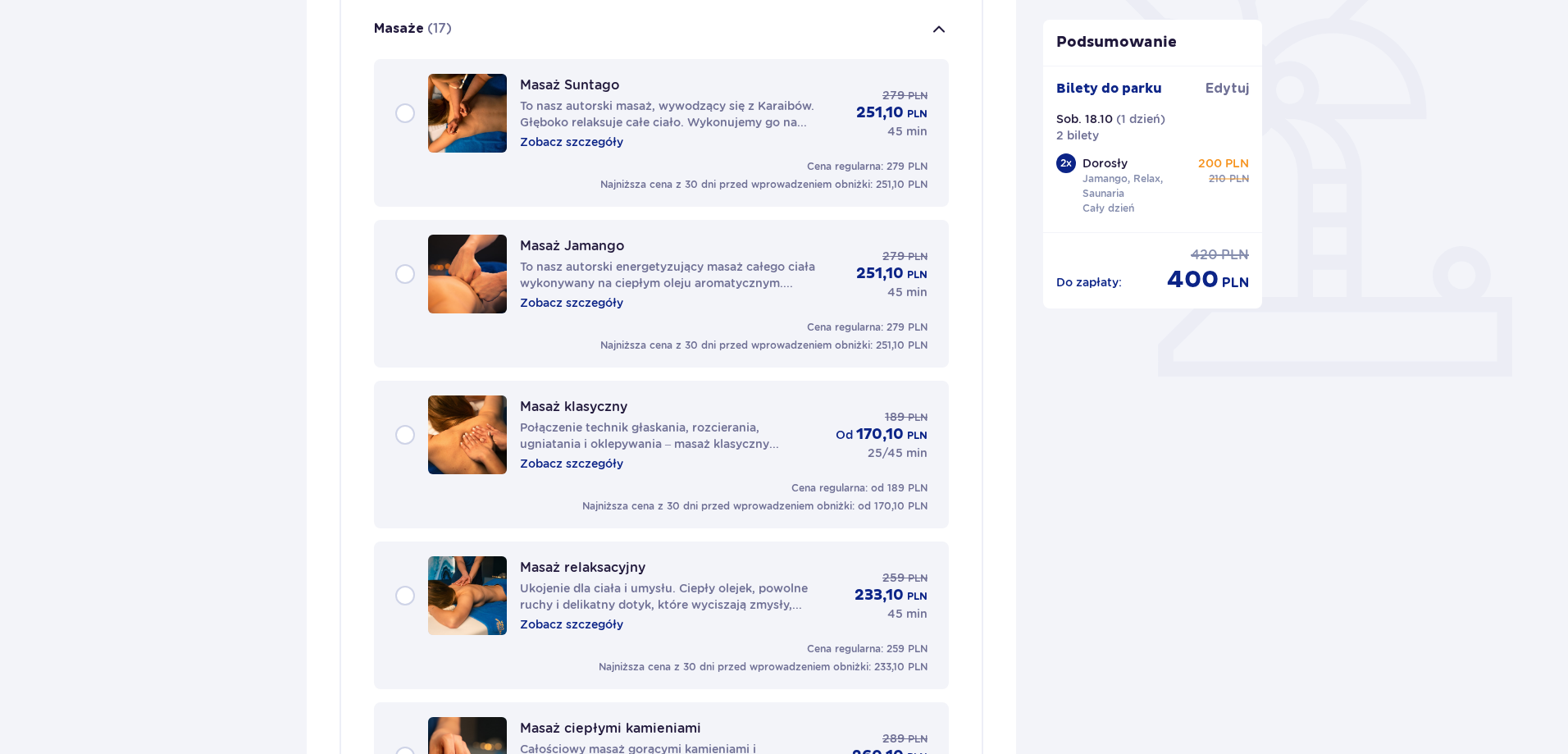
scroll to position [635, 0]
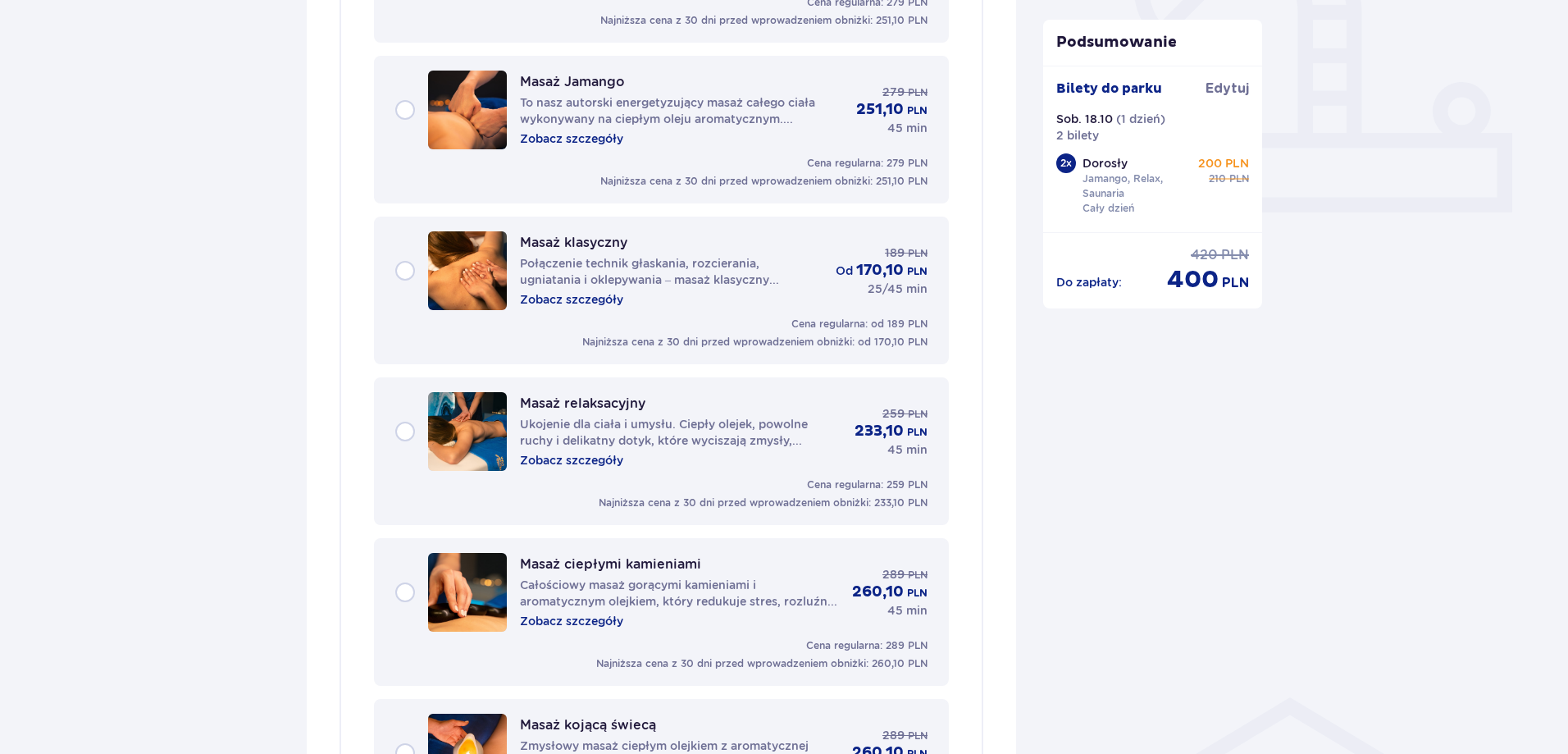
click at [406, 427] on div "Masaż relaksacyjny Ukojenie dla ciała i umysłu. Ciepły olejek, powolne ruchy i …" at bounding box center [661, 431] width 532 height 79
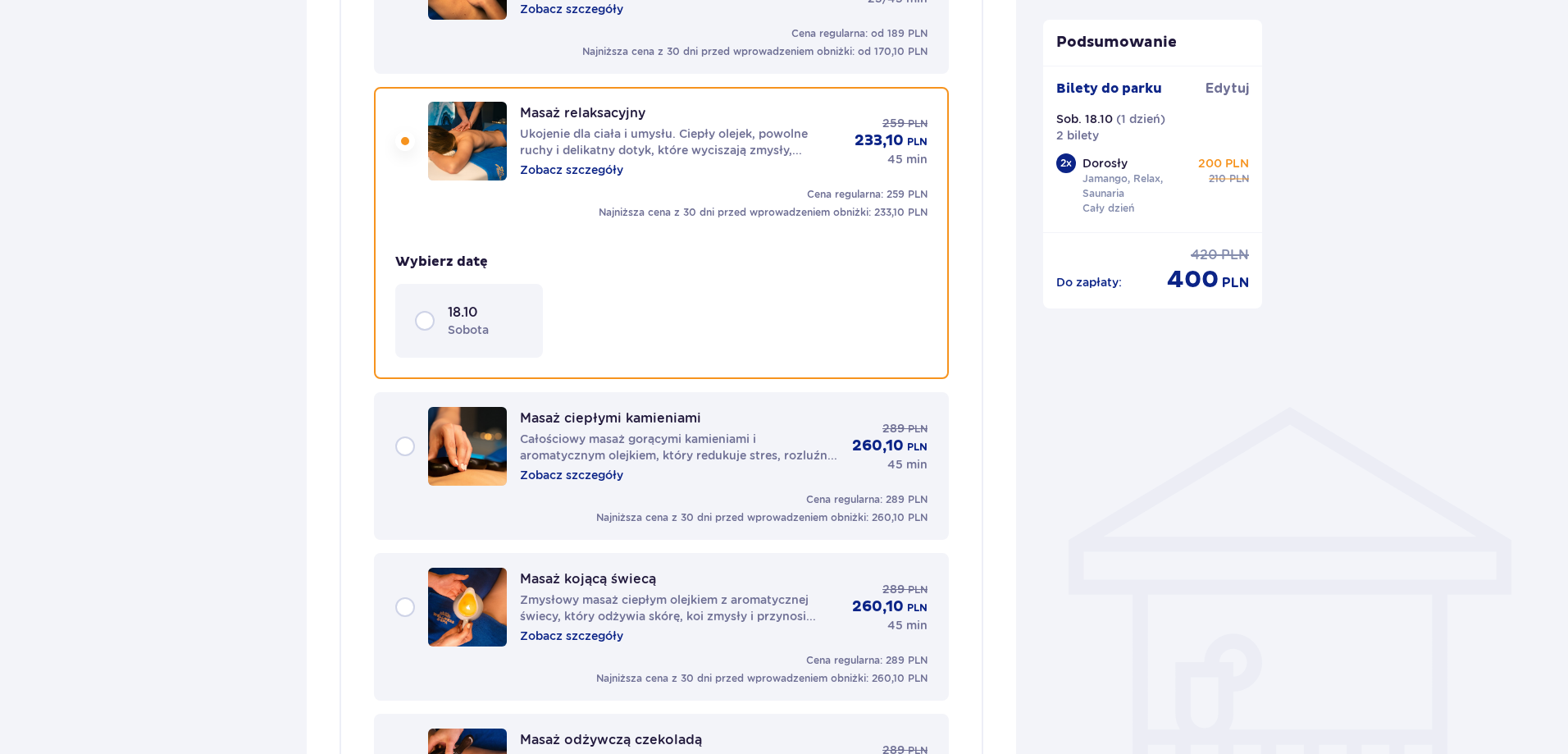
scroll to position [993, 0]
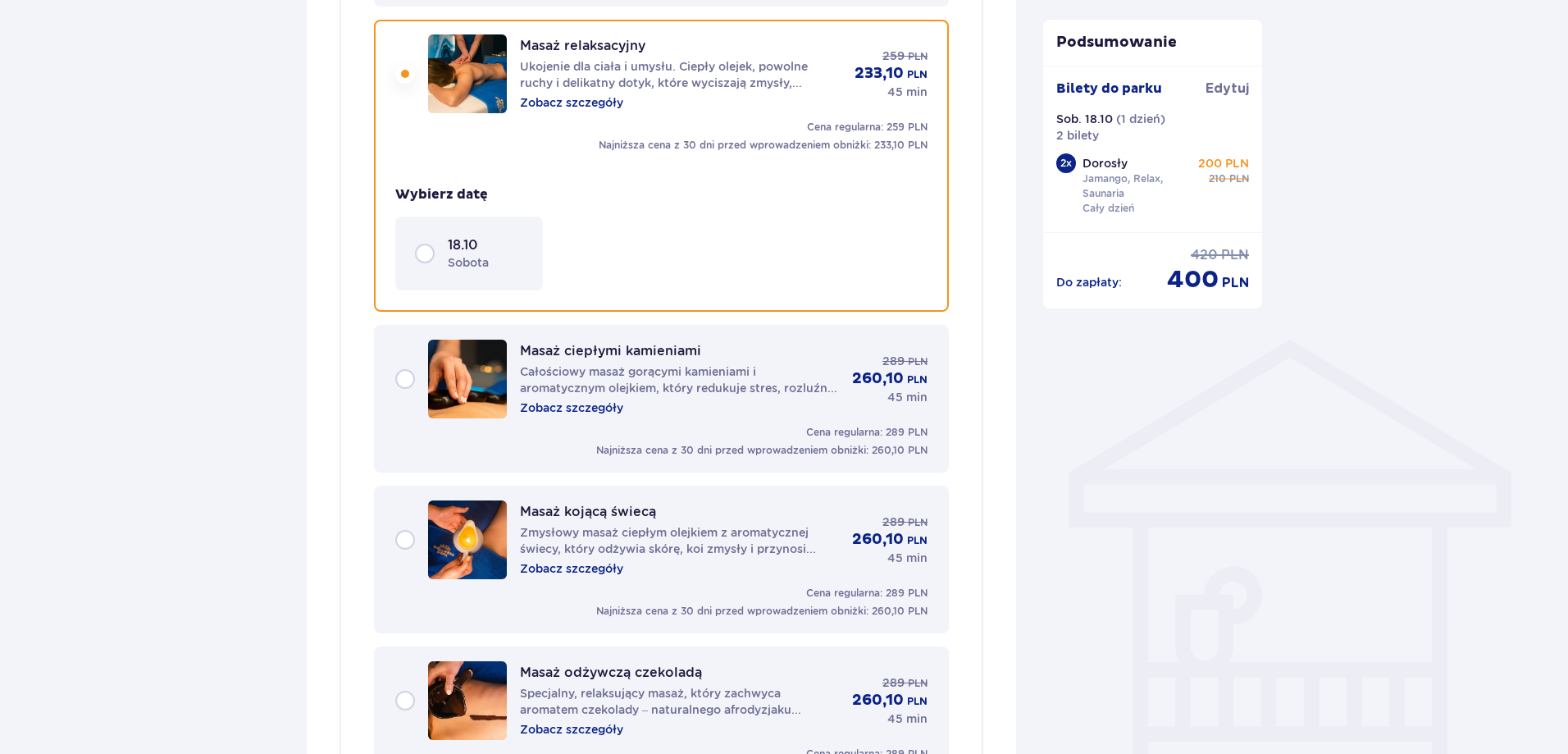
click at [426, 253] on div "18.10 sobota" at bounding box center [469, 253] width 109 height 34
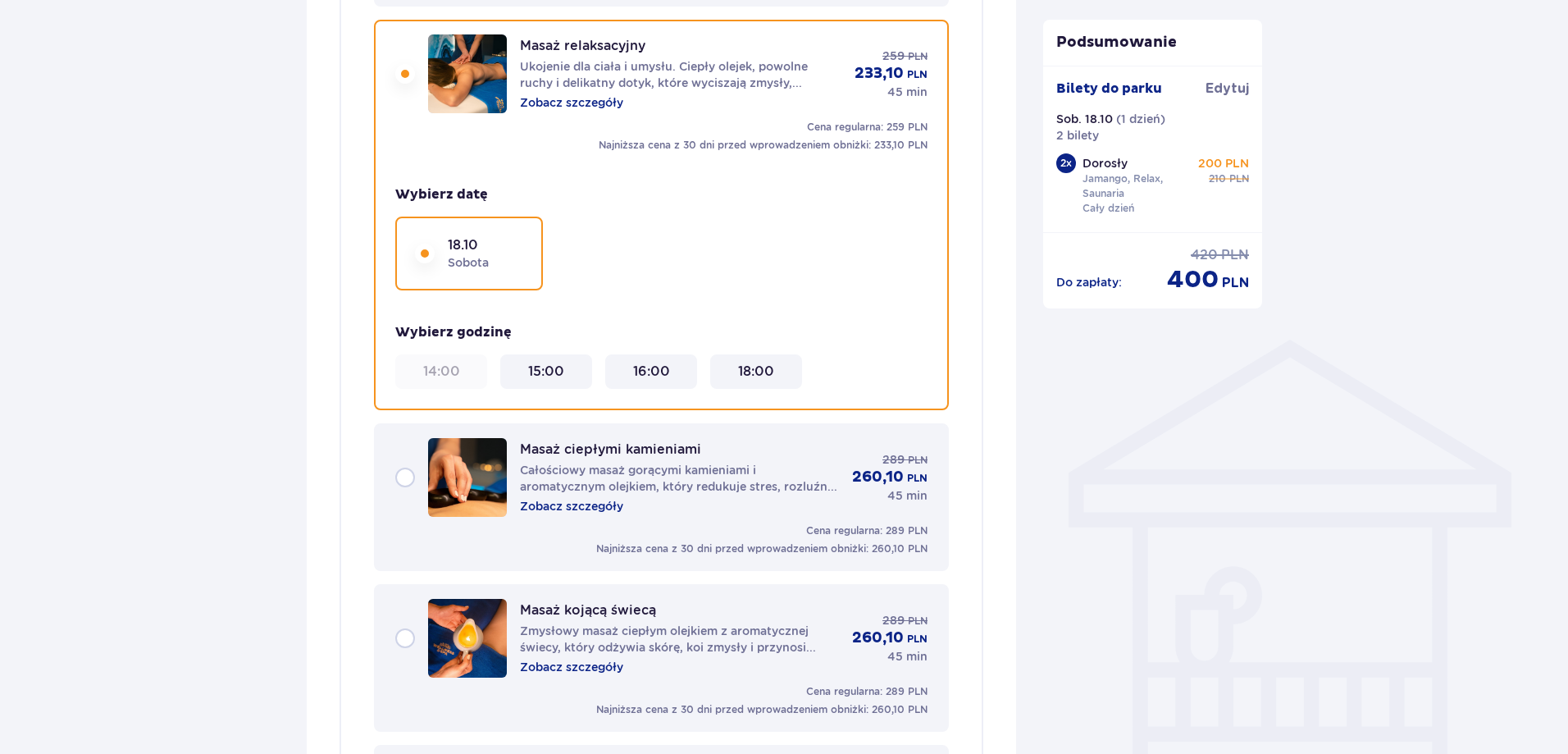
click at [528, 364] on 15\ "15:00" at bounding box center [546, 371] width 36 height 18
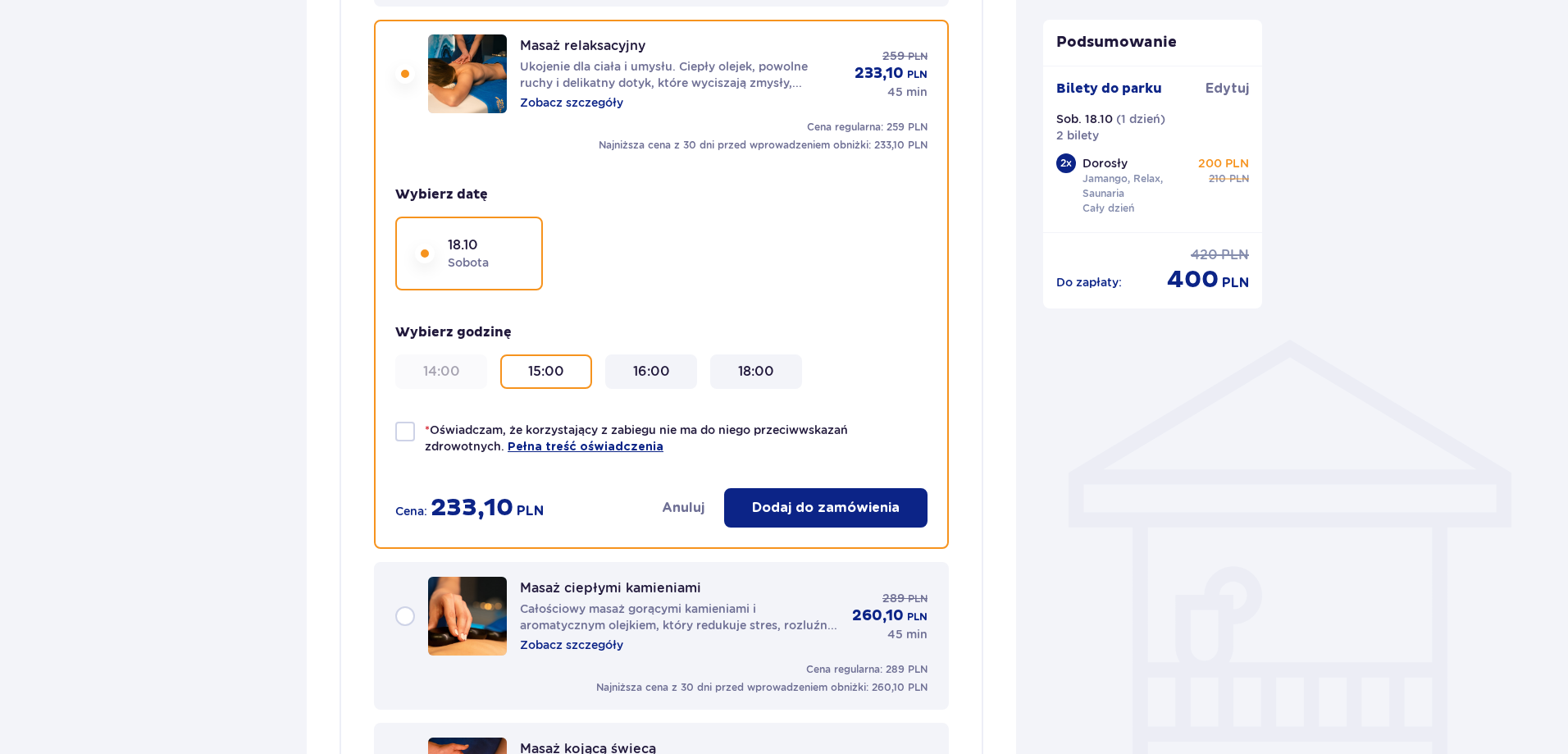
click at [398, 432] on div at bounding box center [405, 431] width 19 height 20
checkbox input "true"
click at [824, 508] on p "Dodaj do zamówienia" at bounding box center [825, 507] width 148 height 18
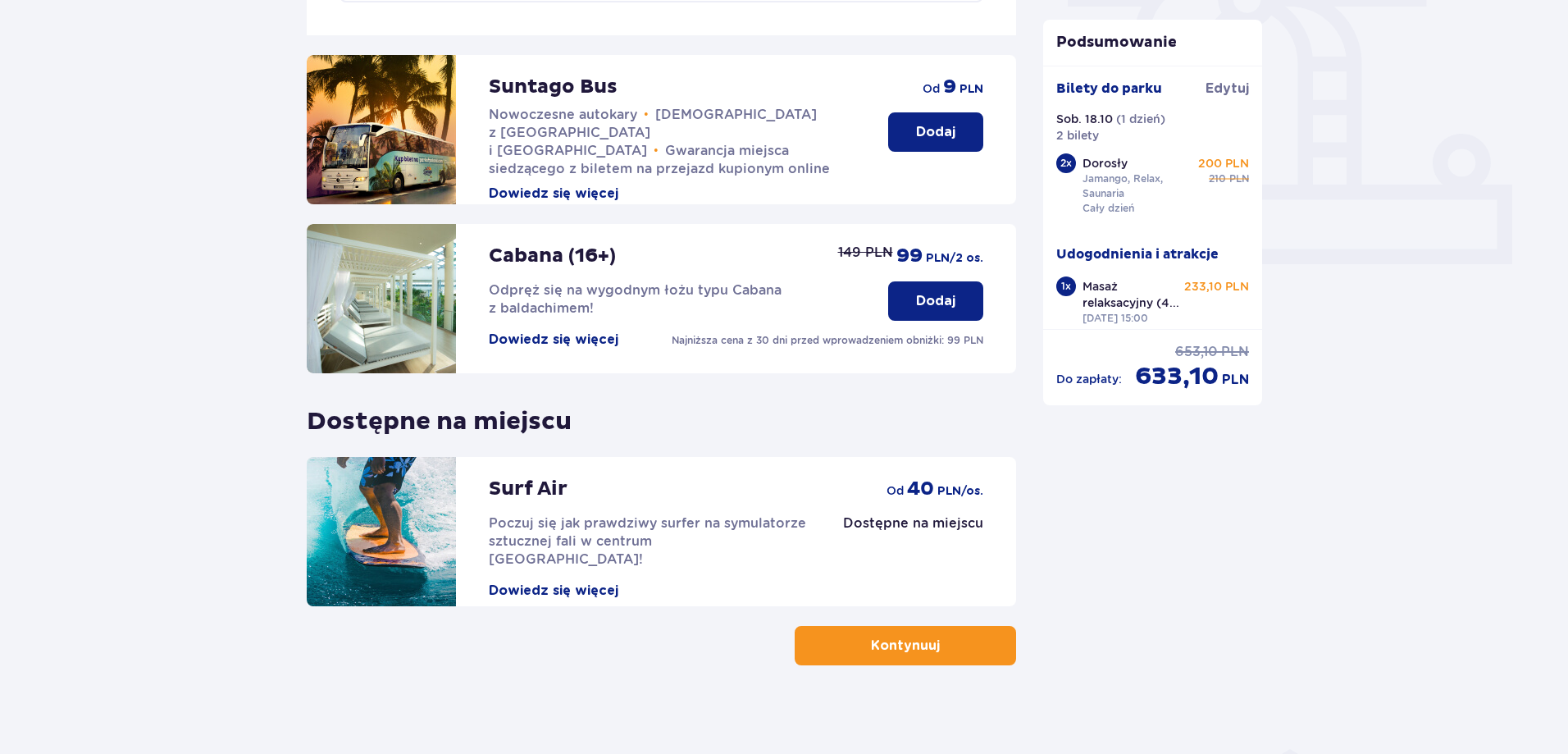
scroll to position [593, 0]
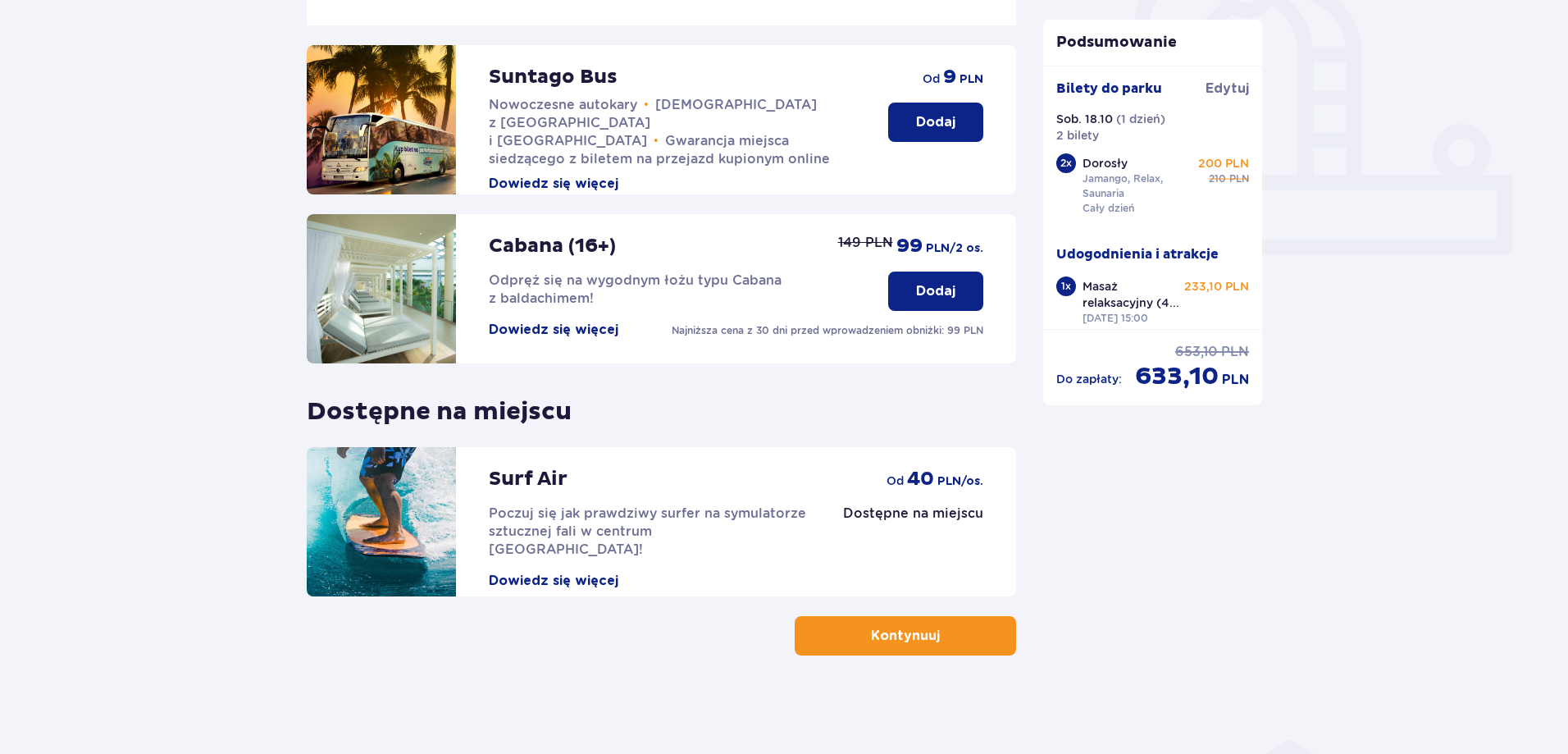
click at [921, 636] on p "Kontynuuj" at bounding box center [905, 635] width 69 height 18
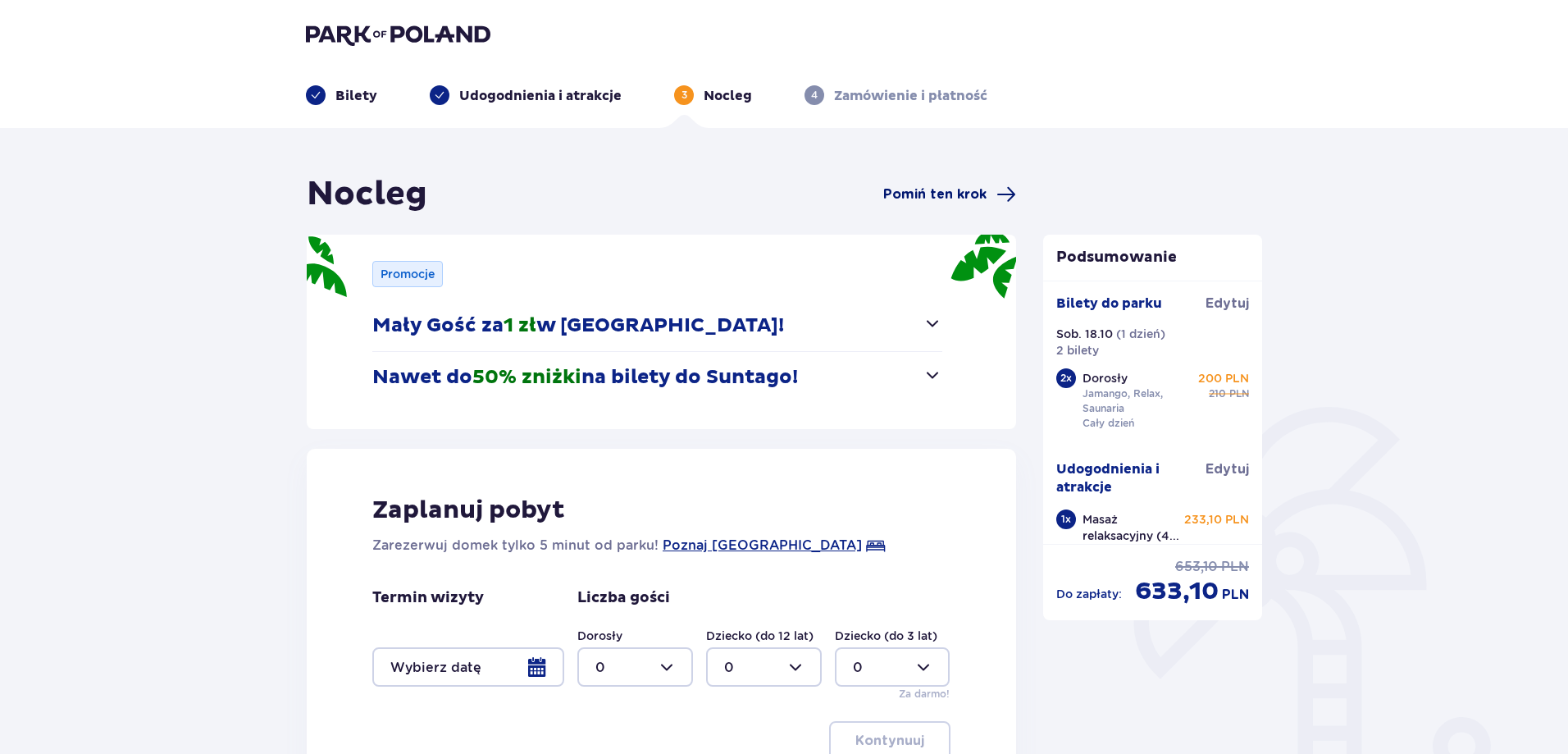
click at [935, 194] on span "Pomiń ten krok" at bounding box center [935, 194] width 103 height 18
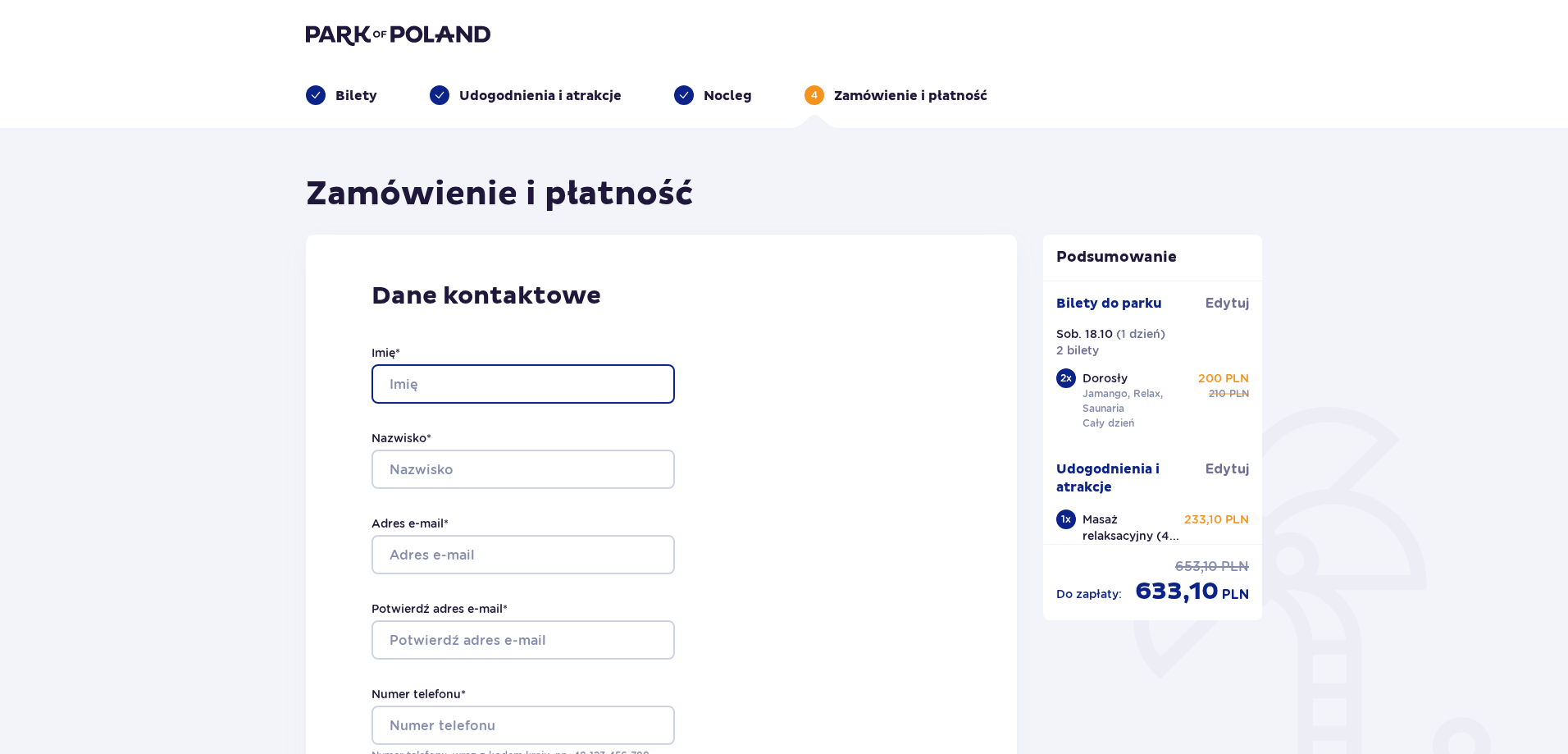
click at [548, 377] on input "Imię *" at bounding box center [523, 384] width 304 height 39
type input "marcin"
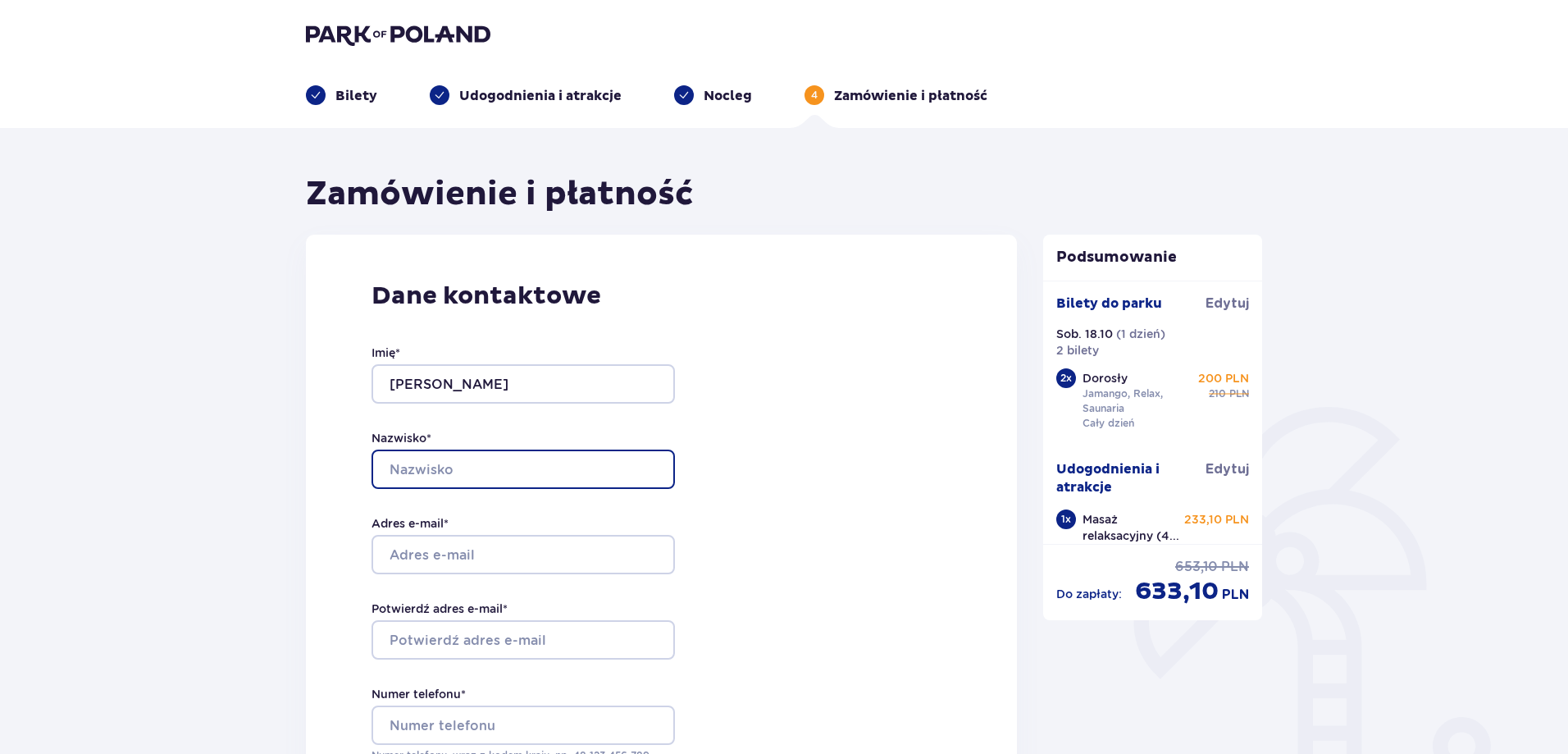
type input "sawicki"
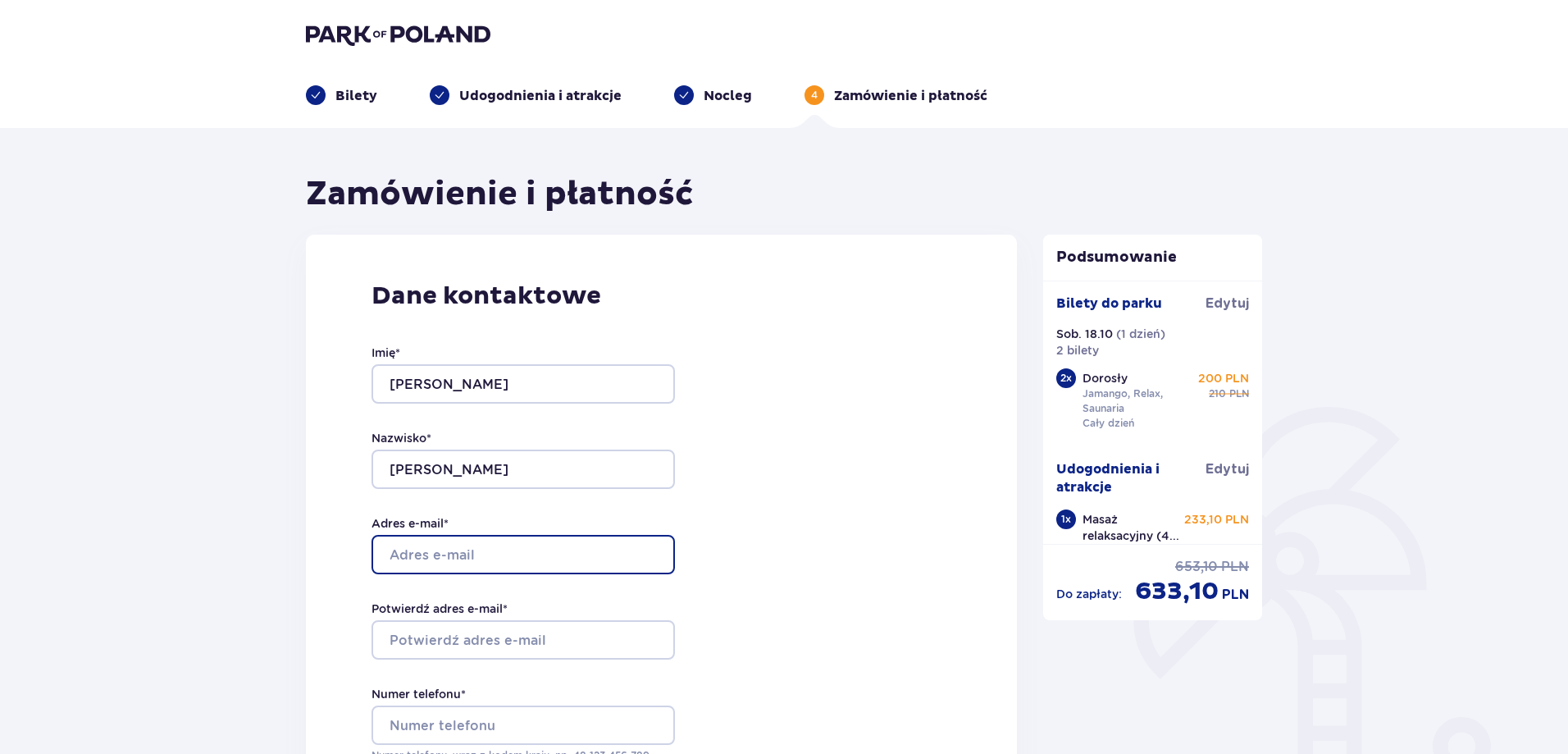
type input "marcinsawicki89@o2.pl"
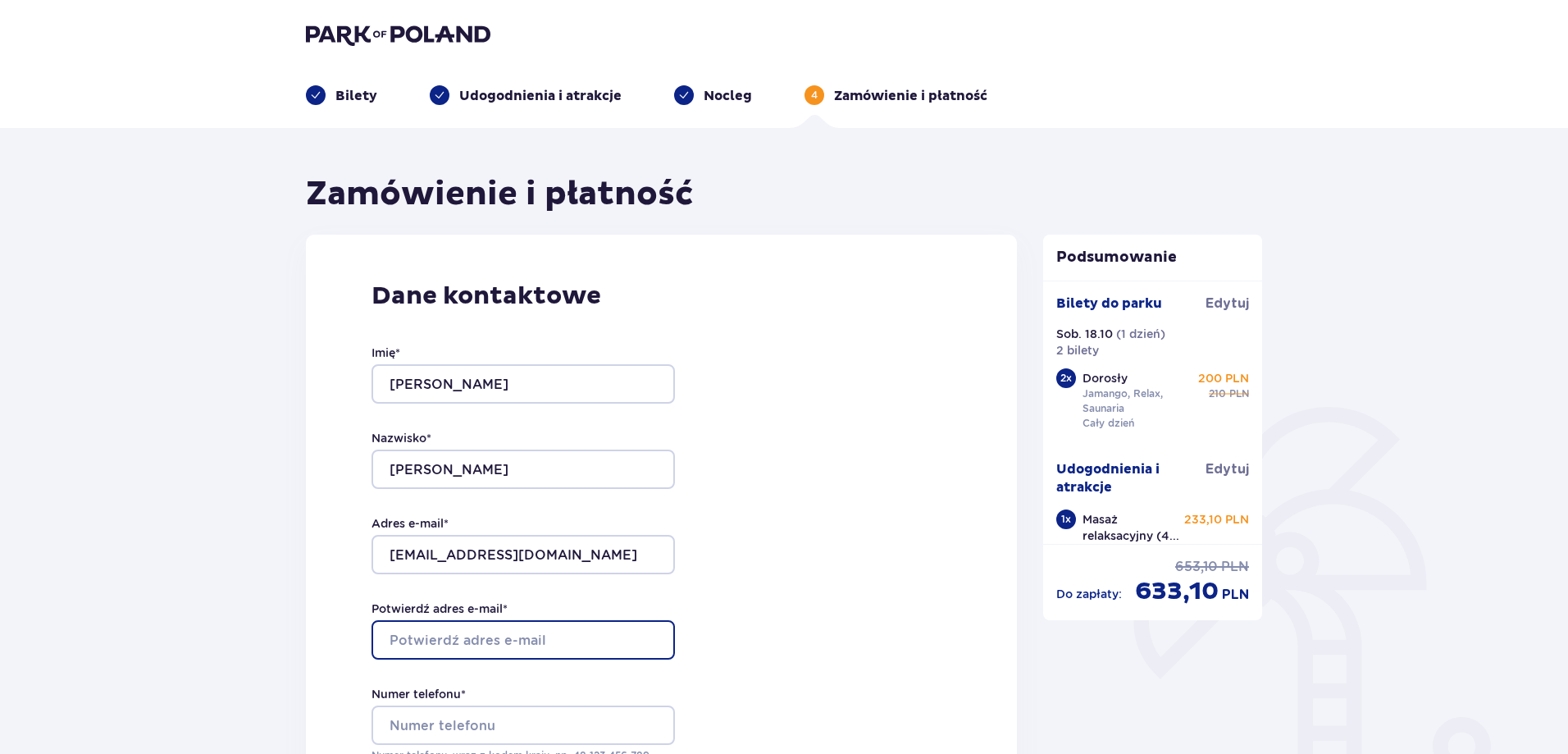
type input "marcinsawicki89@o2.pl"
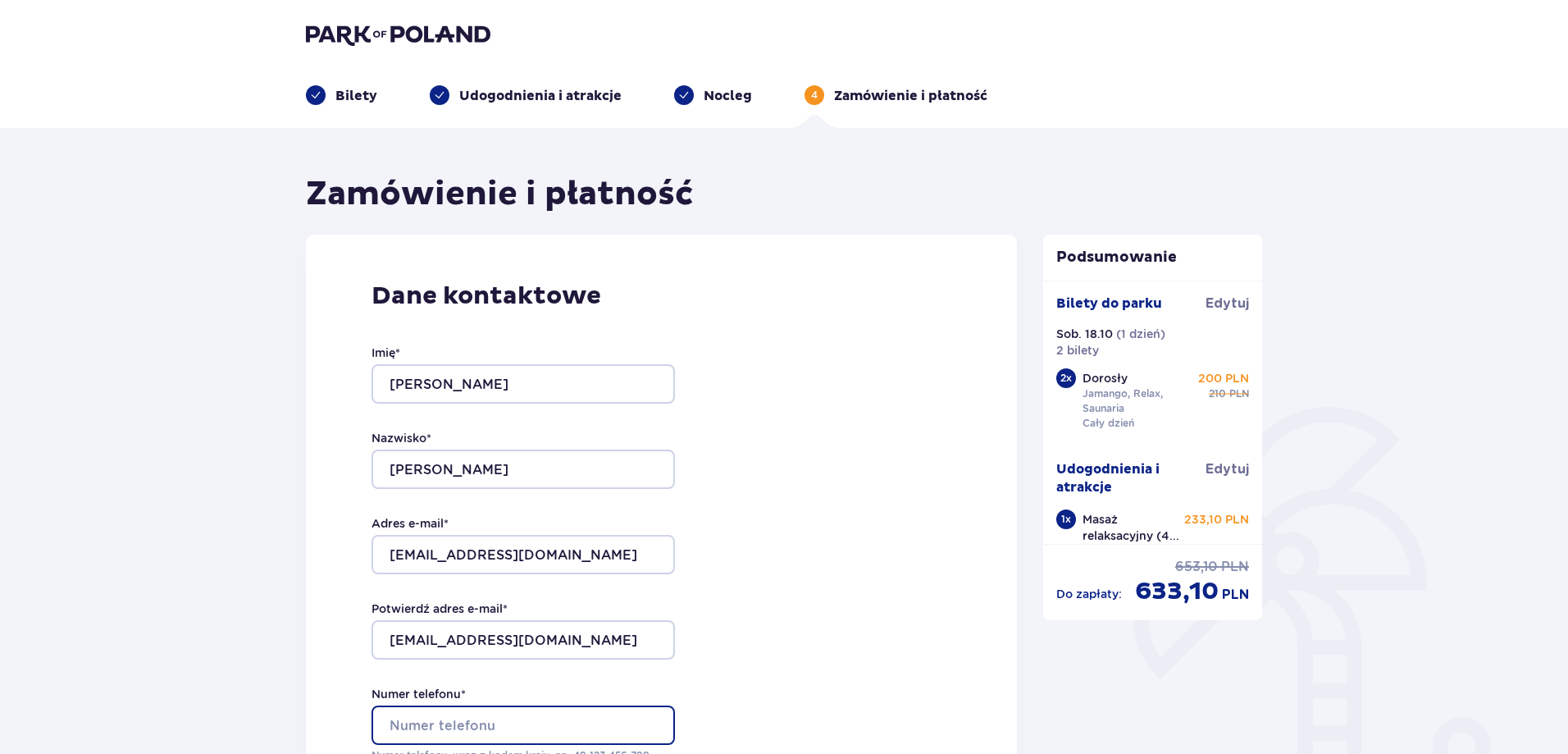
type input "513811367"
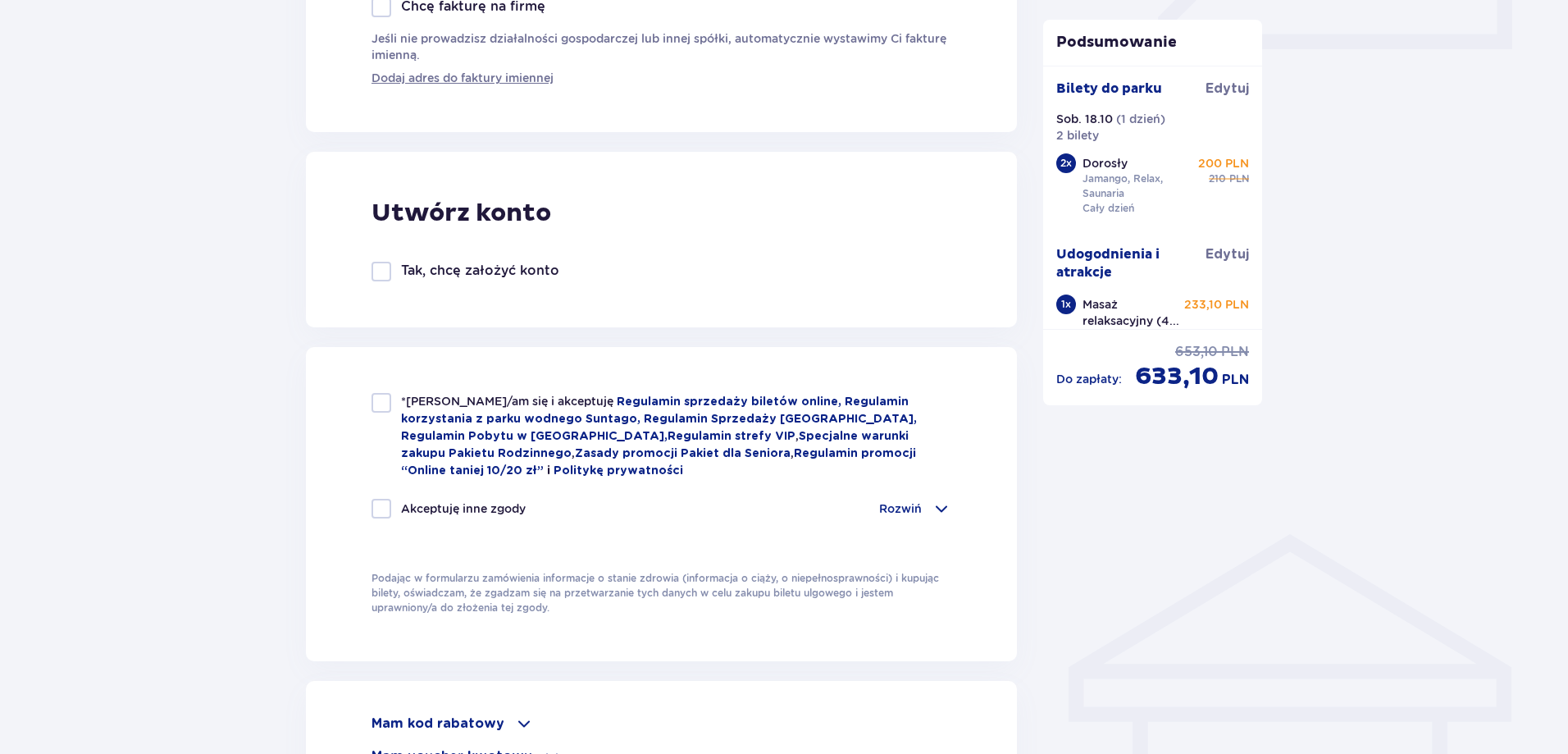
scroll to position [821, 0]
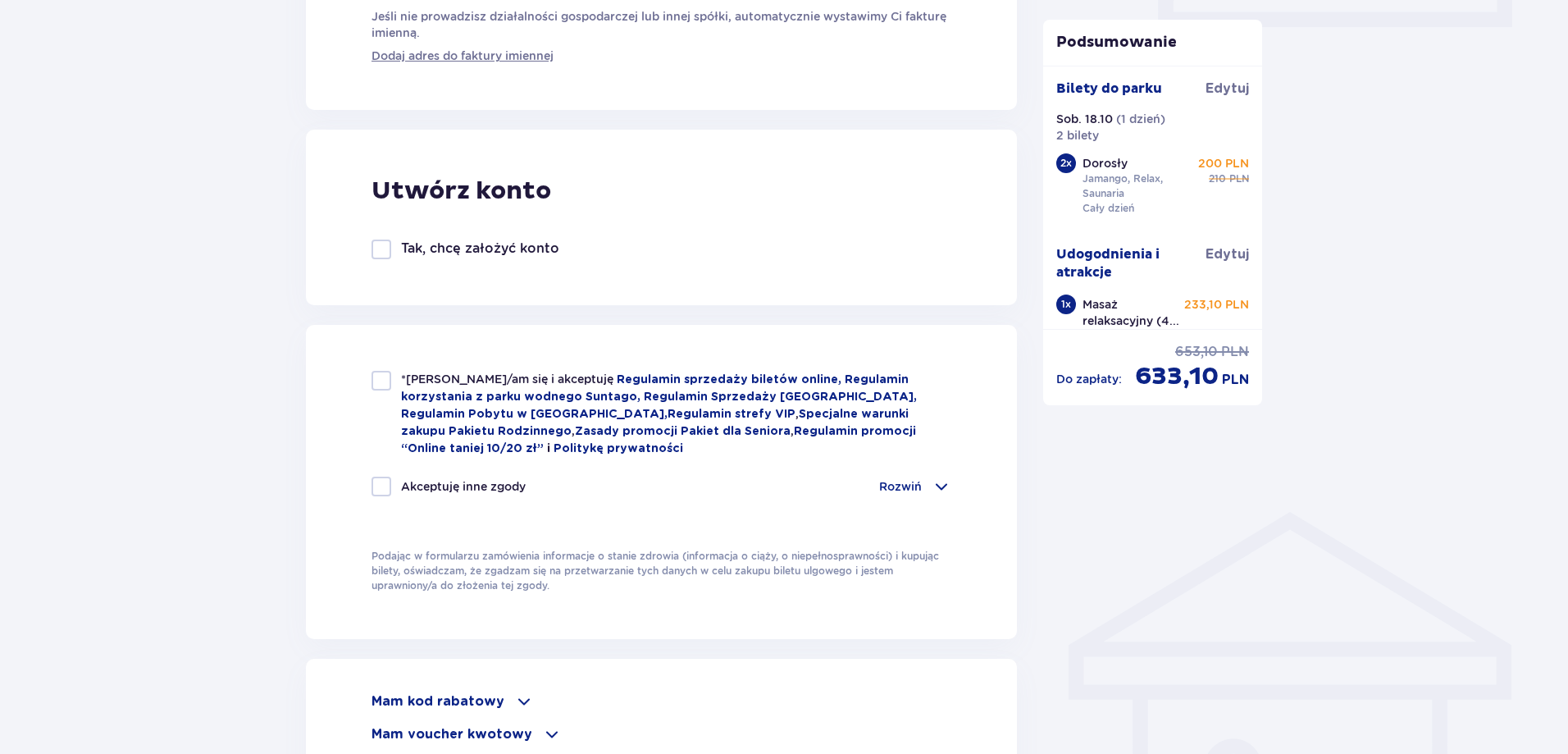
click at [383, 380] on div at bounding box center [381, 380] width 19 height 20
checkbox input "true"
click at [904, 482] on p "Rozwiń" at bounding box center [901, 487] width 43 height 17
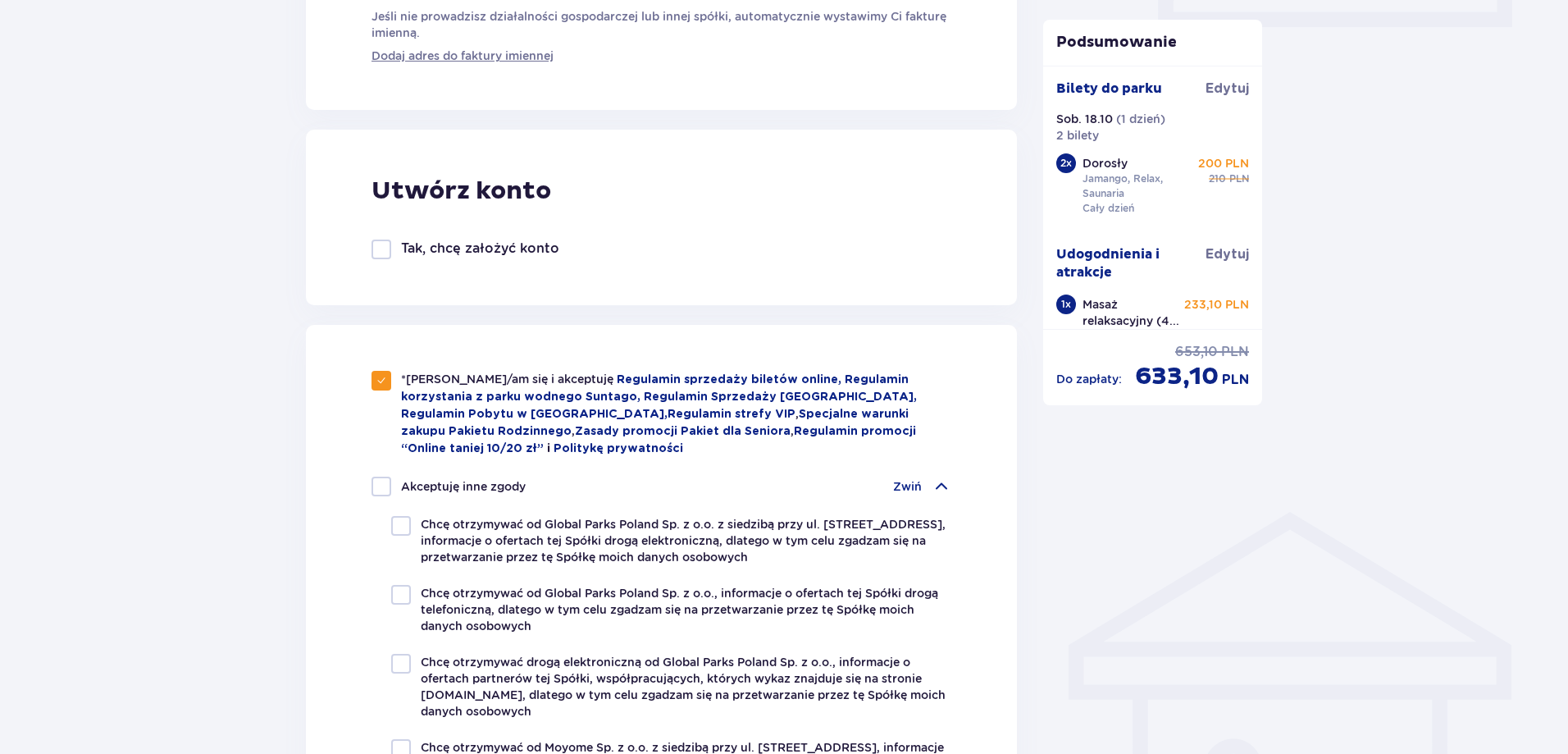
click at [904, 482] on p "Zwiń" at bounding box center [907, 487] width 29 height 17
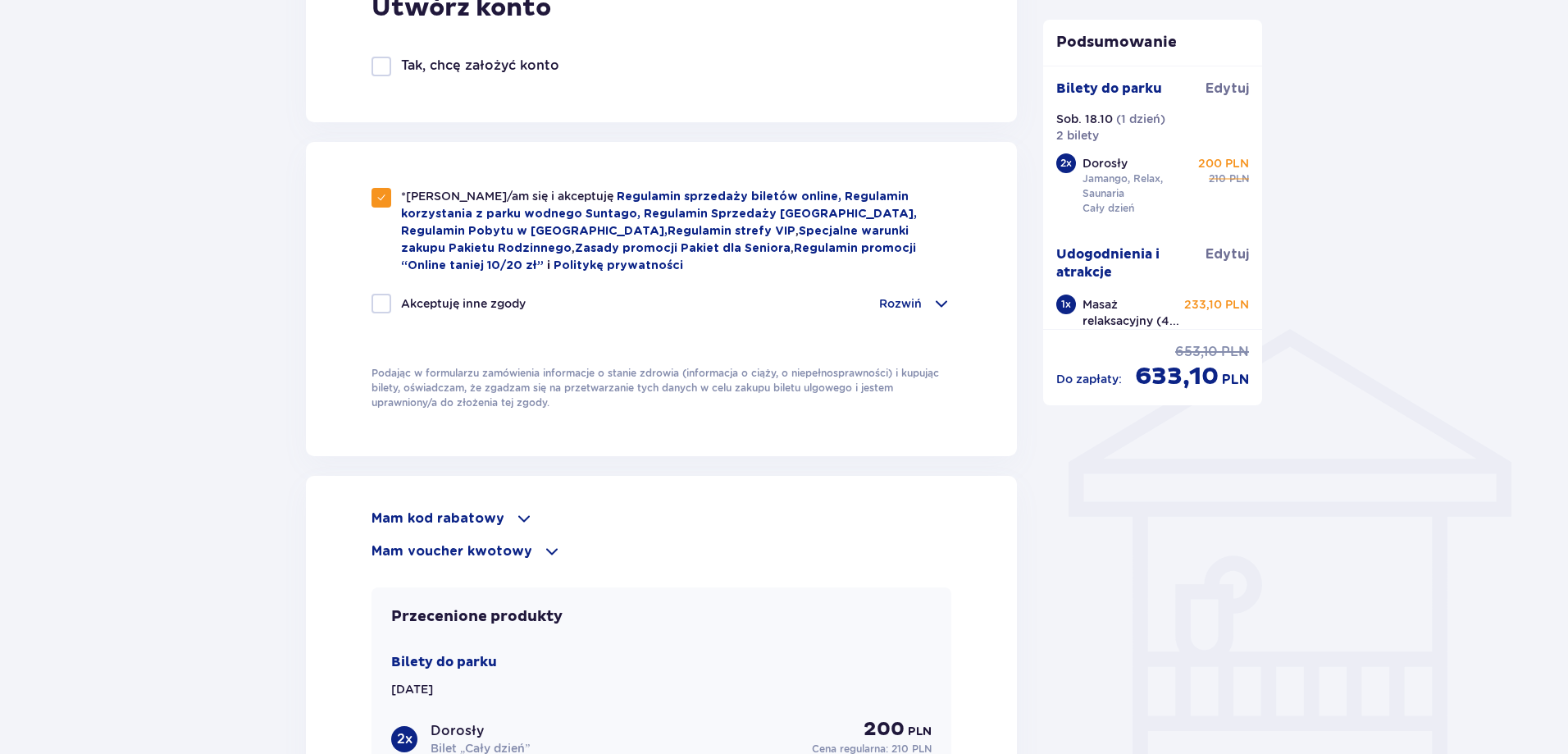
scroll to position [1313, 0]
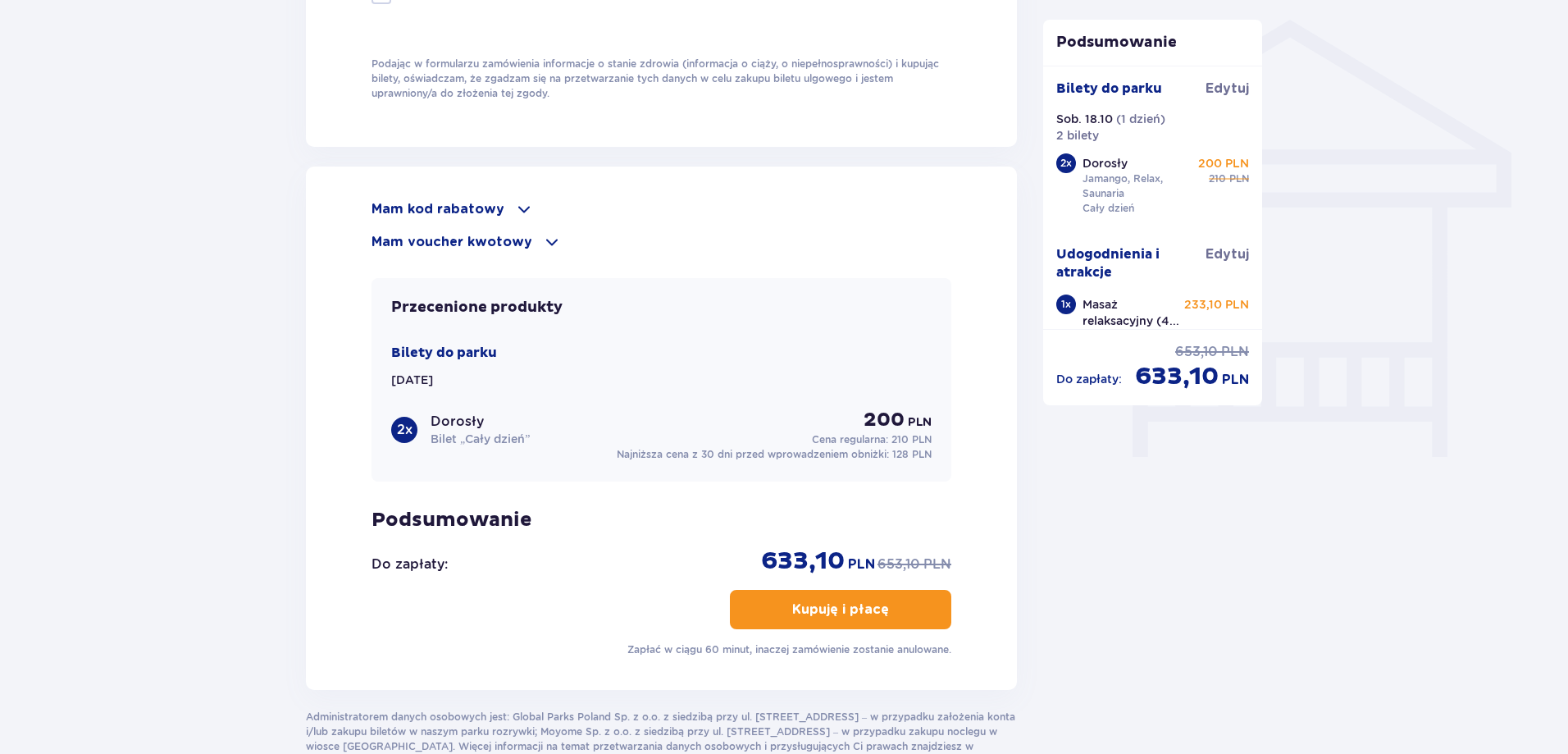
click at [755, 608] on button "Kupuję i płacę" at bounding box center [840, 609] width 222 height 39
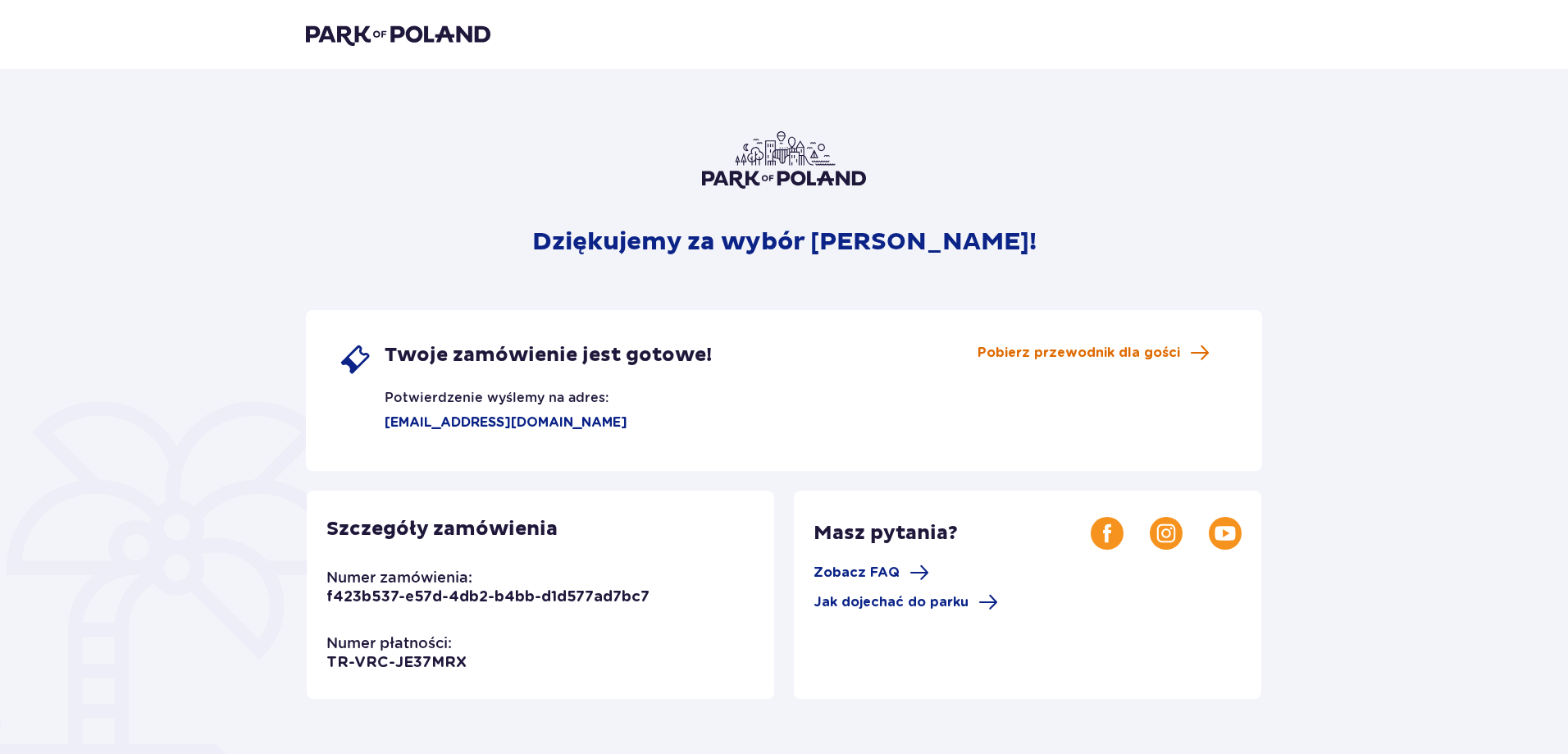
click at [1040, 351] on span "Pobierz przewodnik dla gości" at bounding box center [1079, 352] width 202 height 18
click at [876, 603] on span "Jak dojechać do parku" at bounding box center [891, 602] width 155 height 18
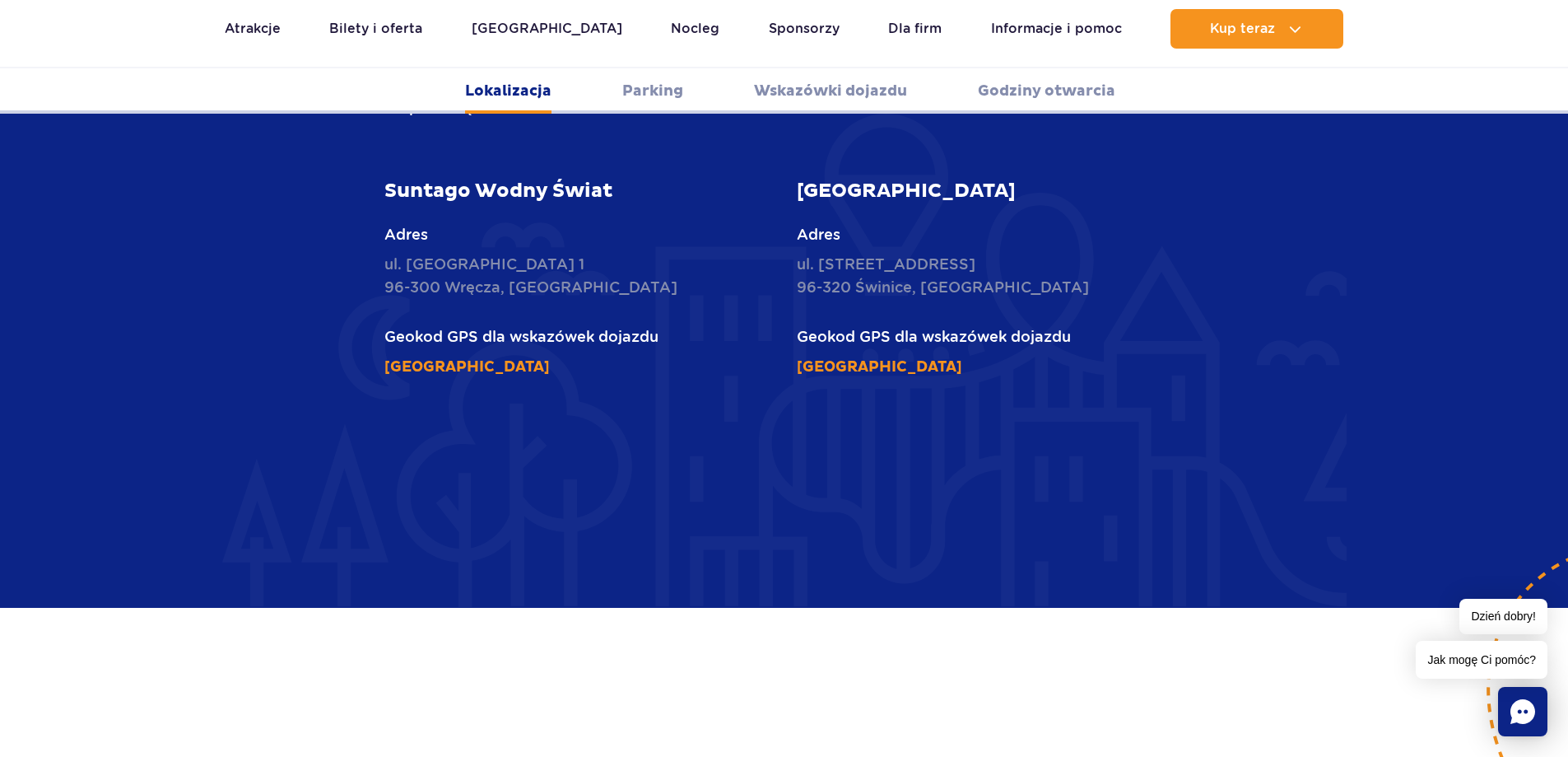
scroll to position [906, 0]
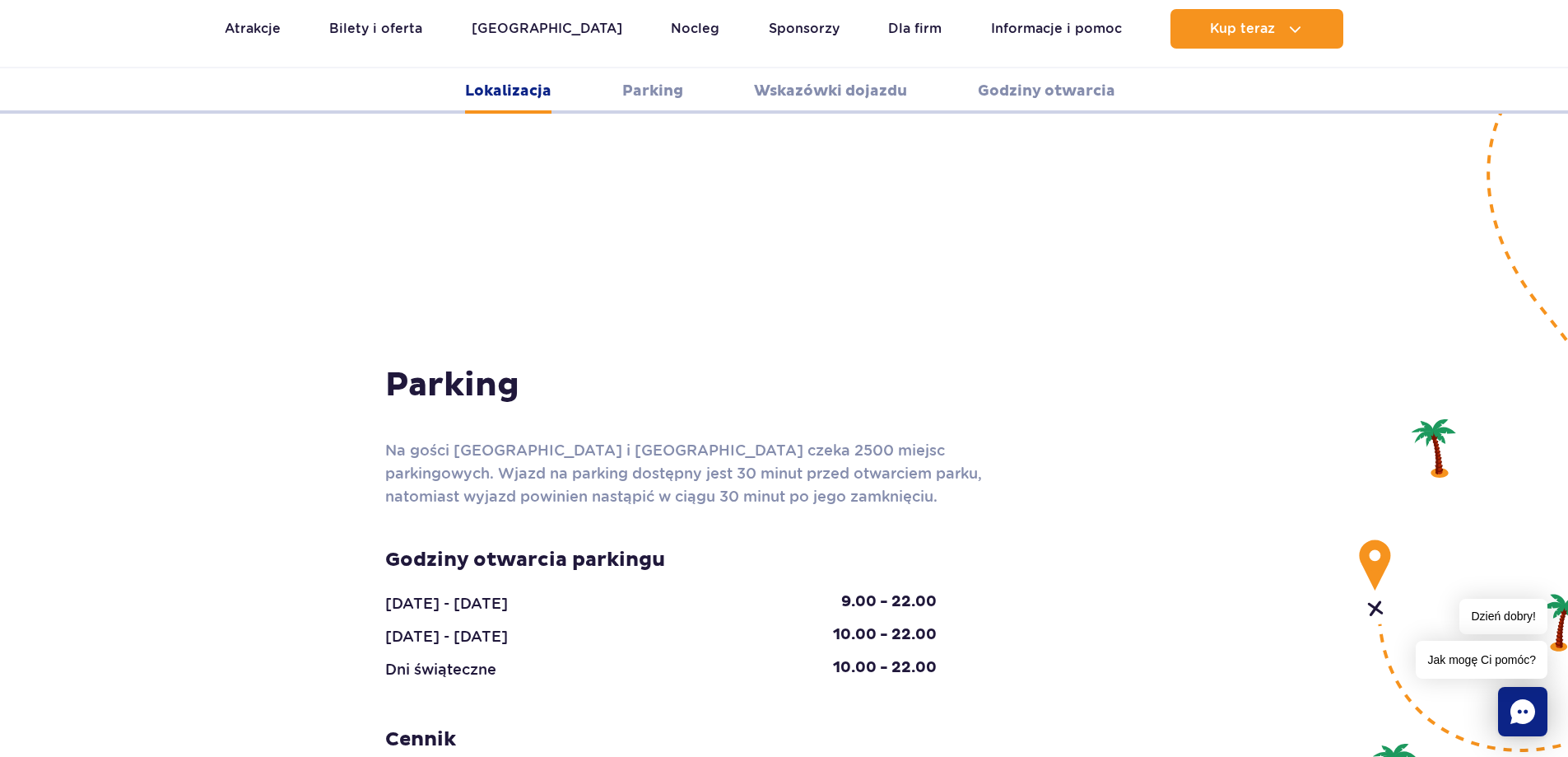
scroll to position [1565, 0]
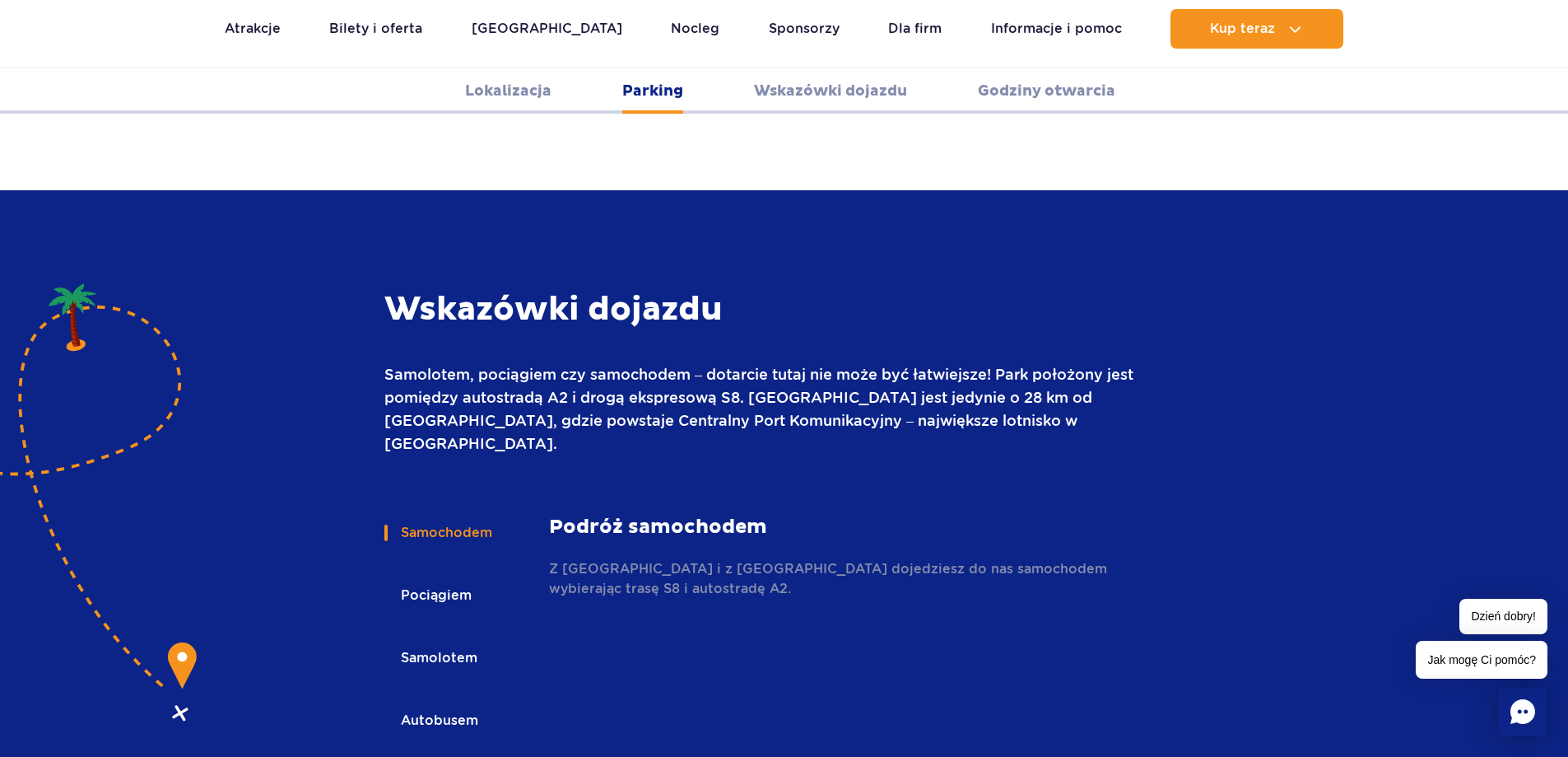
scroll to position [2141, 0]
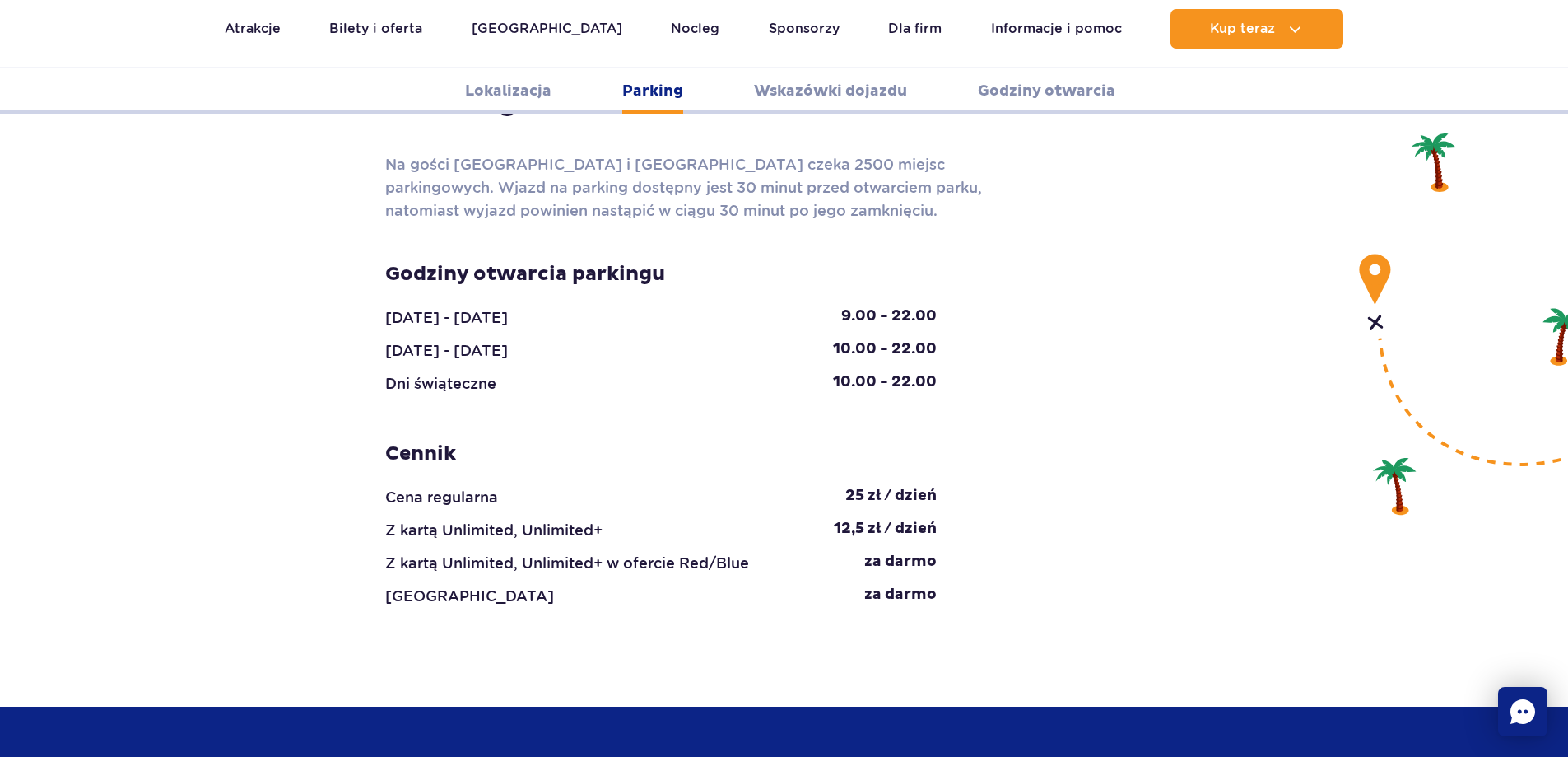
scroll to position [1565, 0]
